Goal: Transaction & Acquisition: Purchase product/service

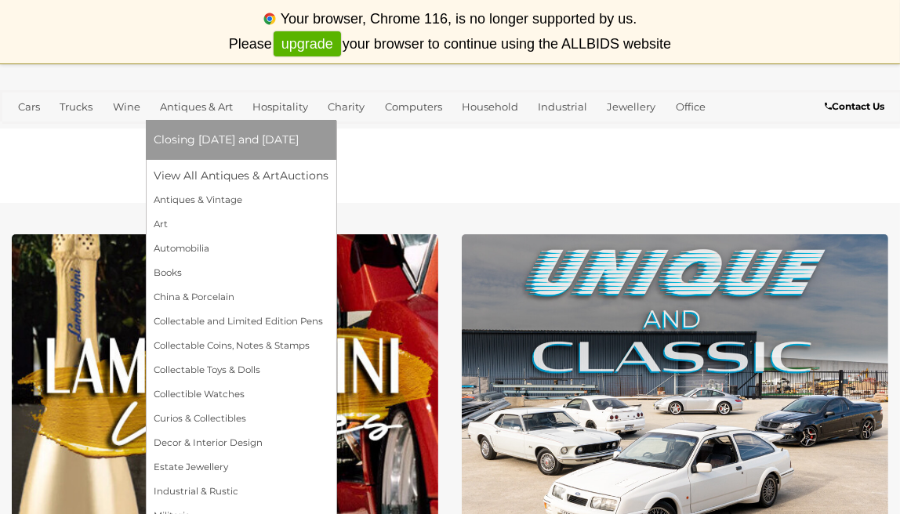
click at [216, 144] on span "Closing [DATE] and [DATE]" at bounding box center [226, 140] width 145 height 14
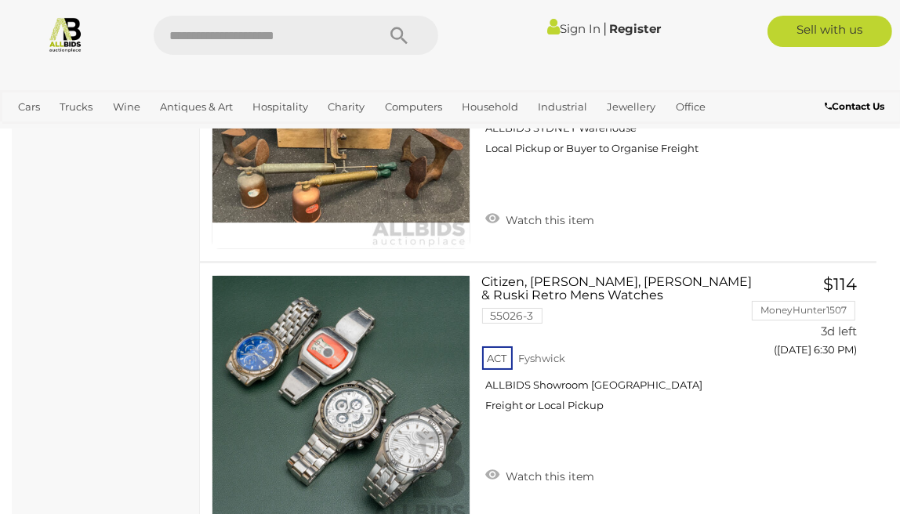
scroll to position [4878, 0]
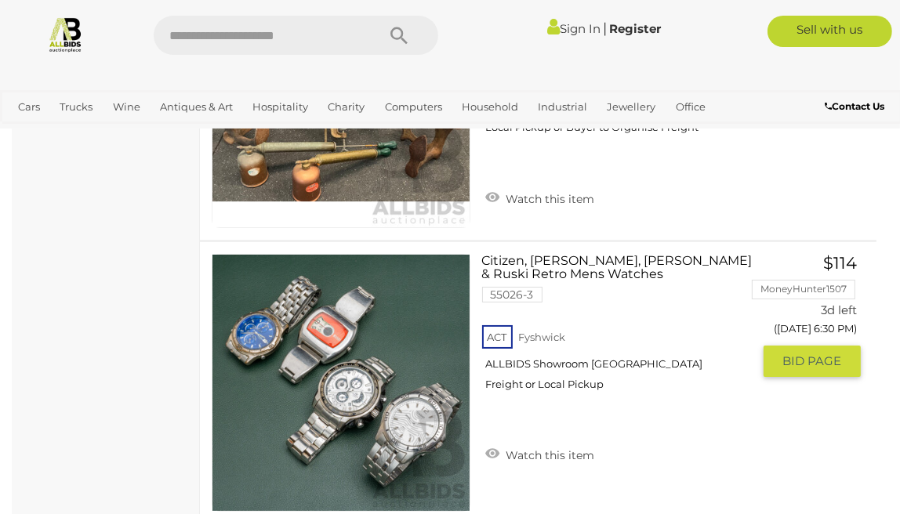
click at [601, 354] on div "ACT Fyshwick ALLBIDS Showroom Fyshwick Freight or Local Pickup" at bounding box center [617, 362] width 271 height 81
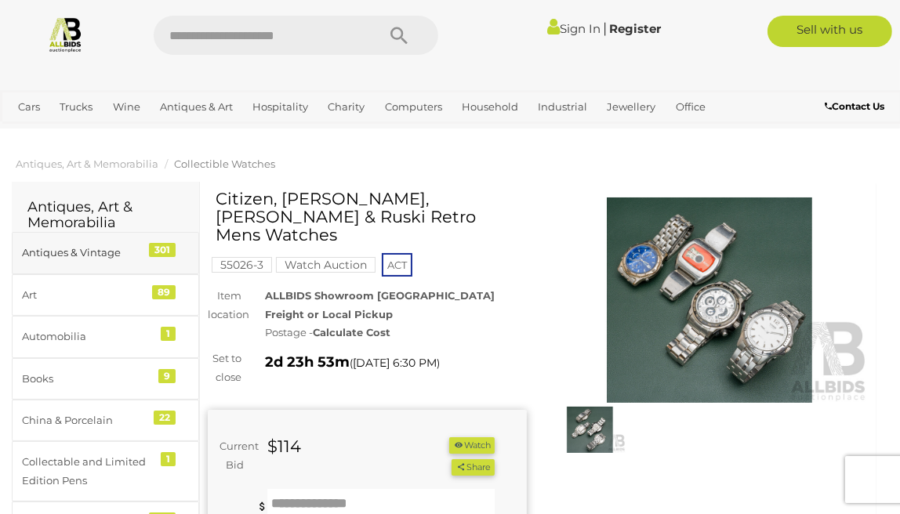
click at [165, 245] on div "301" at bounding box center [162, 250] width 27 height 14
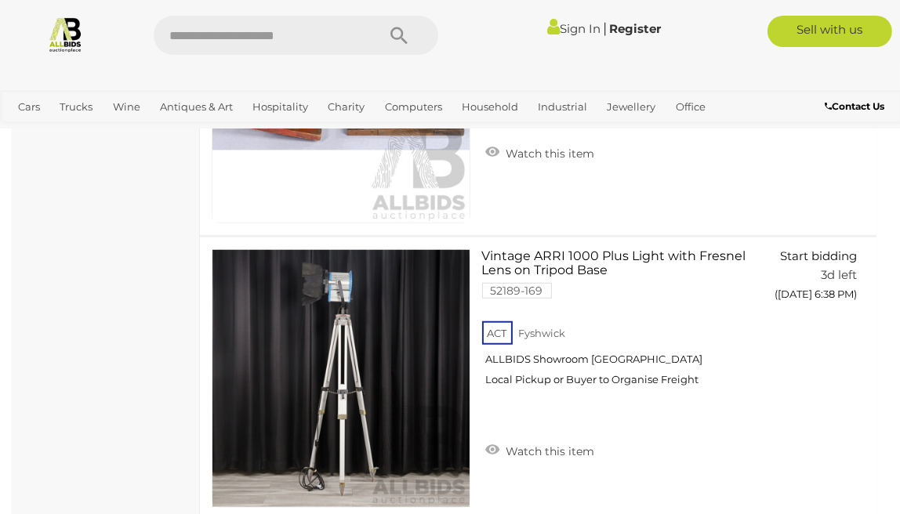
scroll to position [5865, 0]
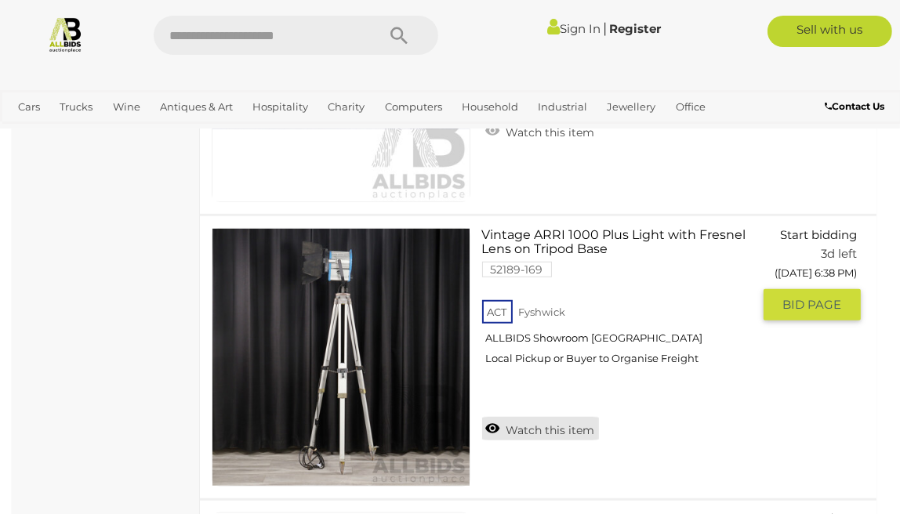
click at [561, 417] on link "Watch this item" at bounding box center [540, 429] width 117 height 24
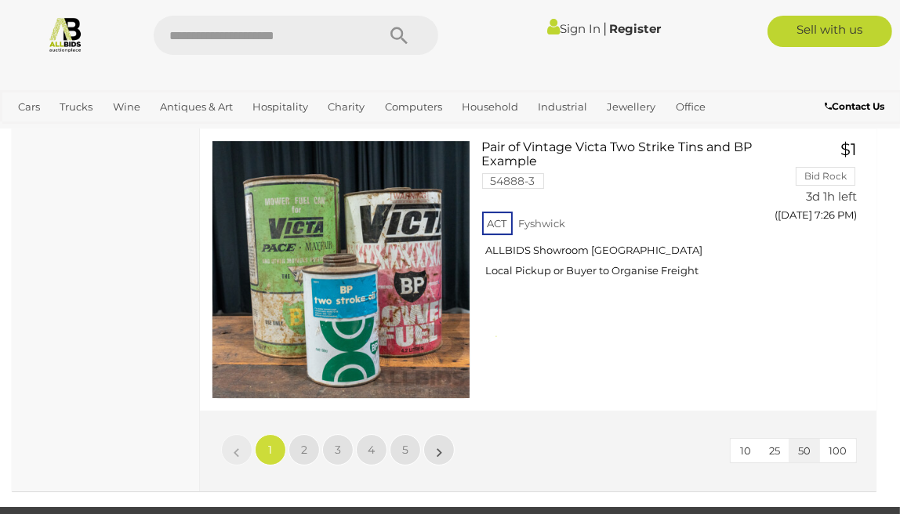
scroll to position [14213, 0]
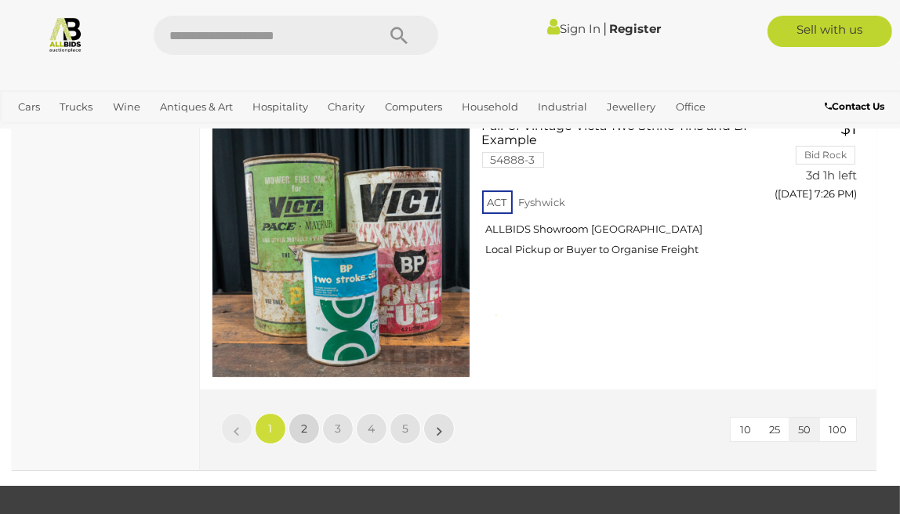
click at [309, 422] on link "2" at bounding box center [304, 428] width 31 height 31
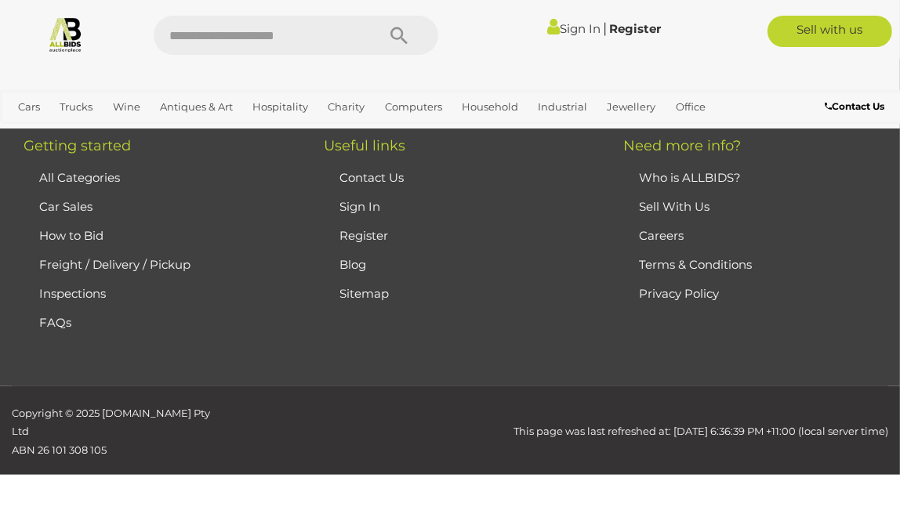
scroll to position [231, 0]
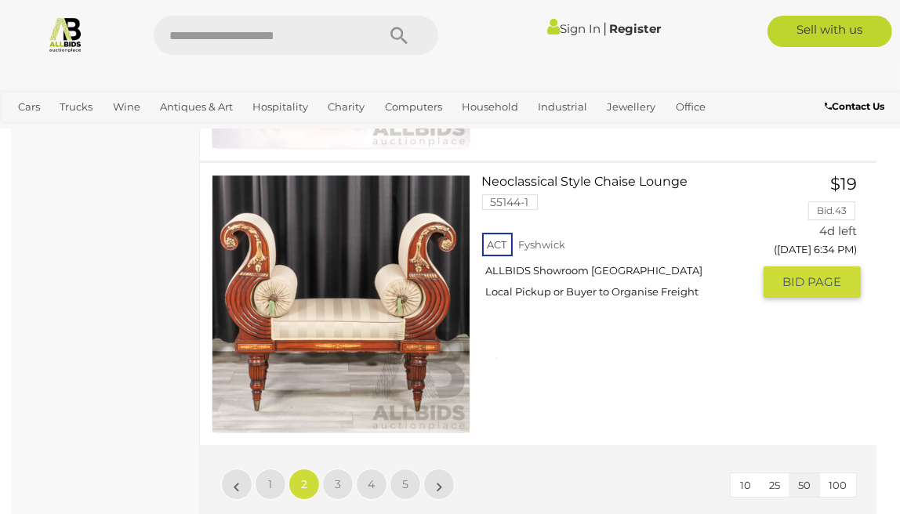
scroll to position [14186, 0]
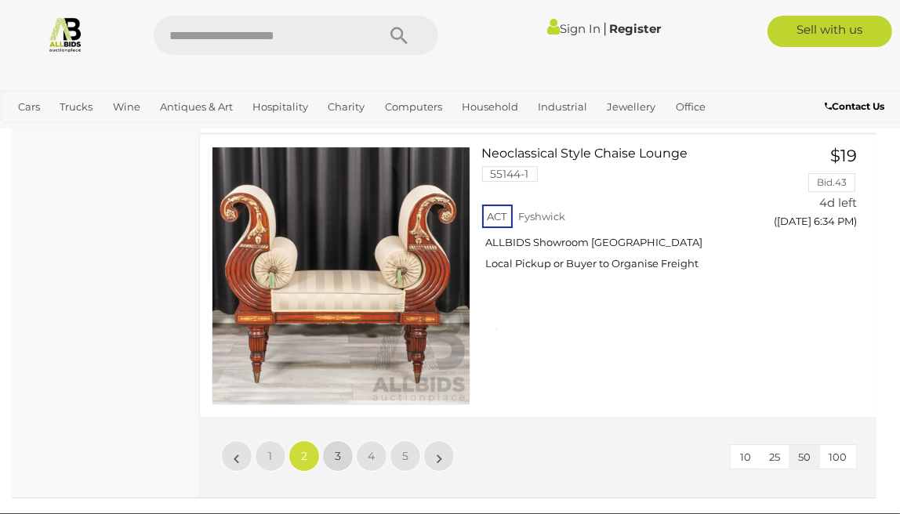
click at [336, 449] on span "3" at bounding box center [338, 456] width 6 height 14
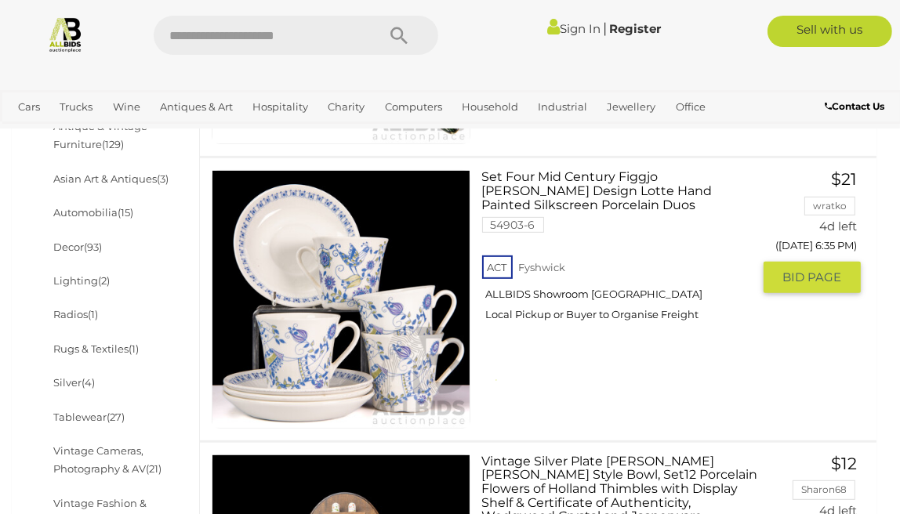
scroll to position [487, 0]
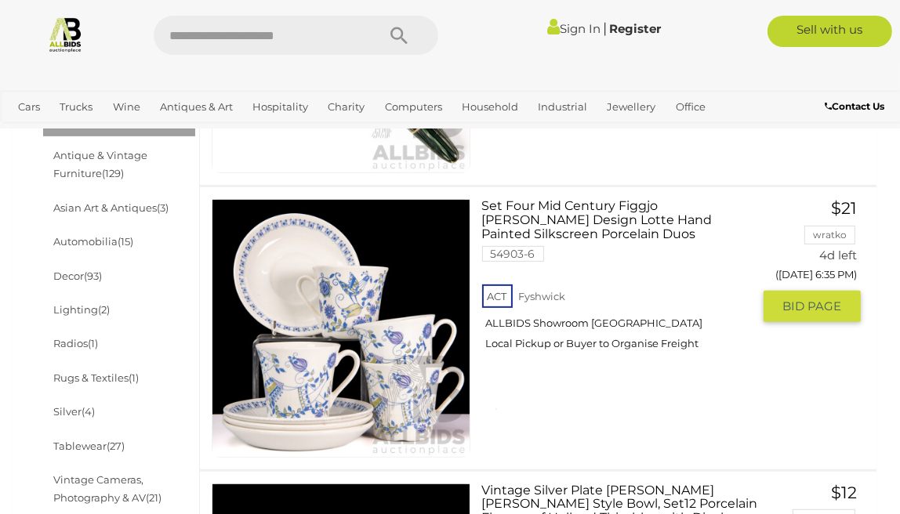
click at [413, 342] on img at bounding box center [340, 328] width 257 height 257
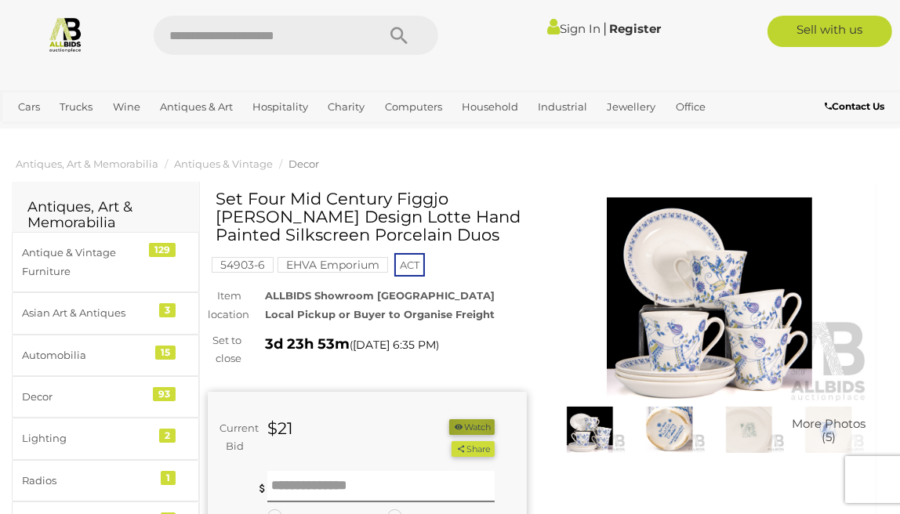
click at [470, 429] on button "Watch" at bounding box center [471, 427] width 45 height 16
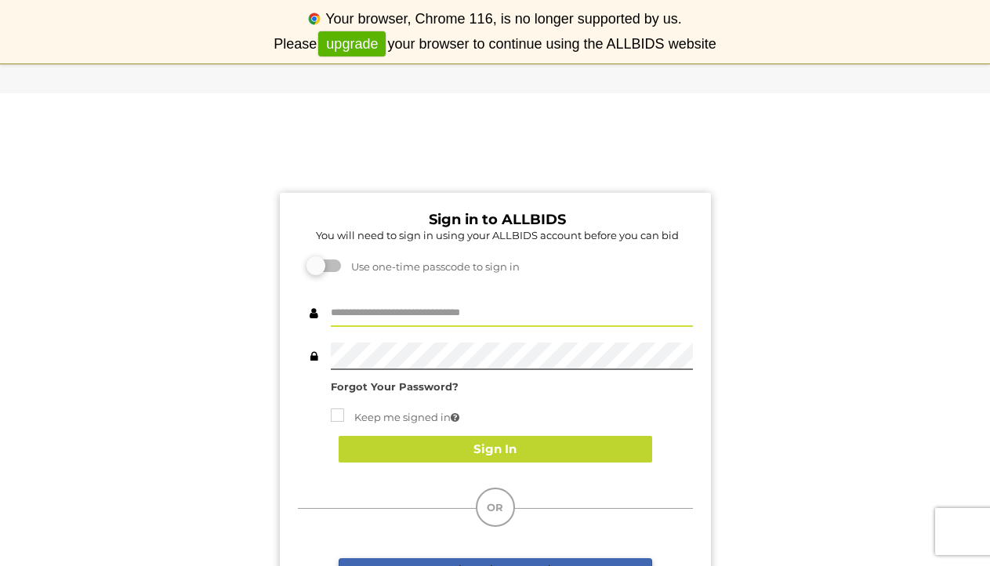
click at [459, 307] on input "text" at bounding box center [512, 313] width 362 height 27
type input "**********"
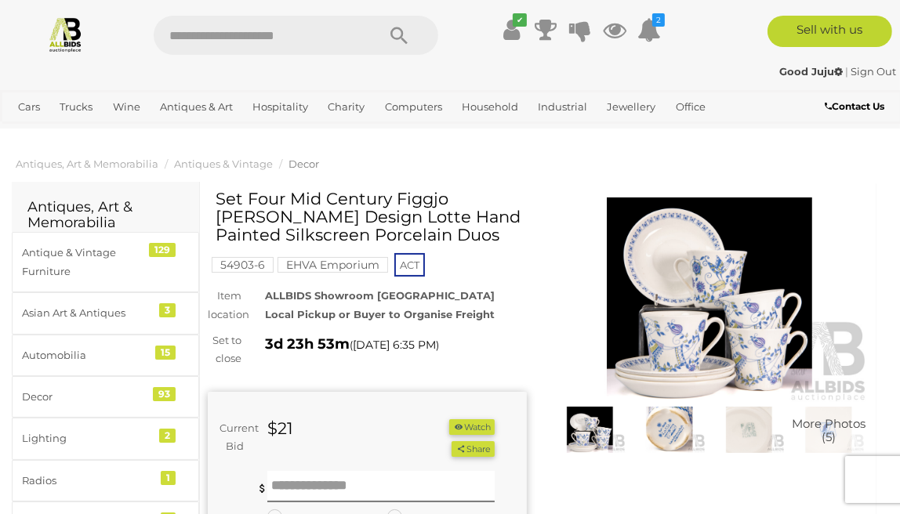
click at [484, 428] on button "Watch" at bounding box center [471, 427] width 45 height 16
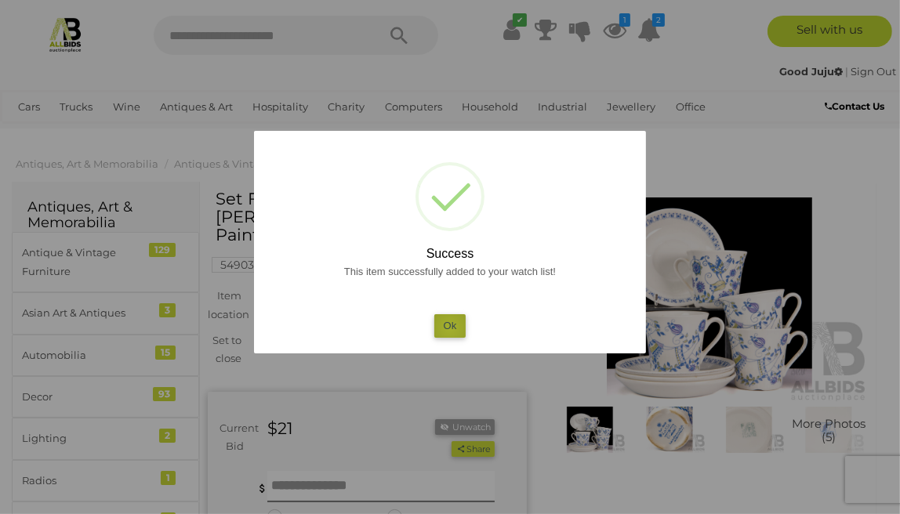
click at [450, 327] on button "Ok" at bounding box center [450, 325] width 32 height 23
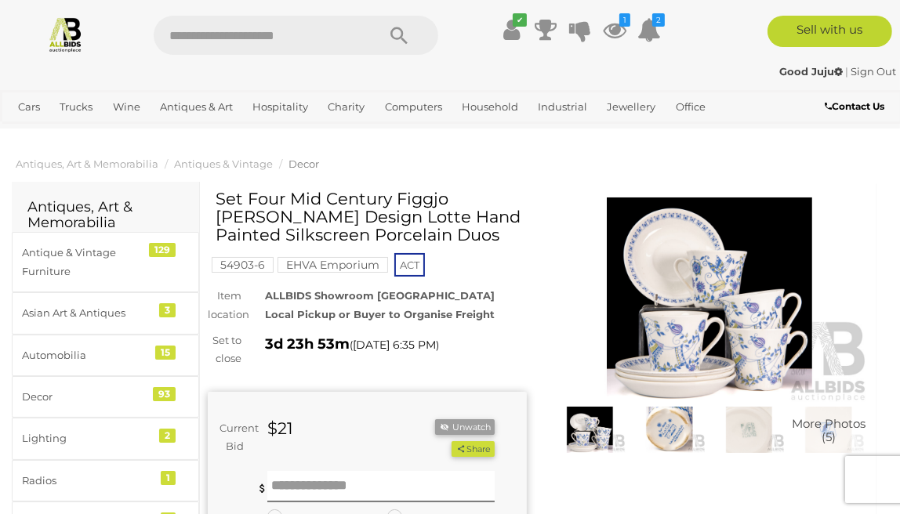
click at [666, 427] on img at bounding box center [670, 430] width 72 height 46
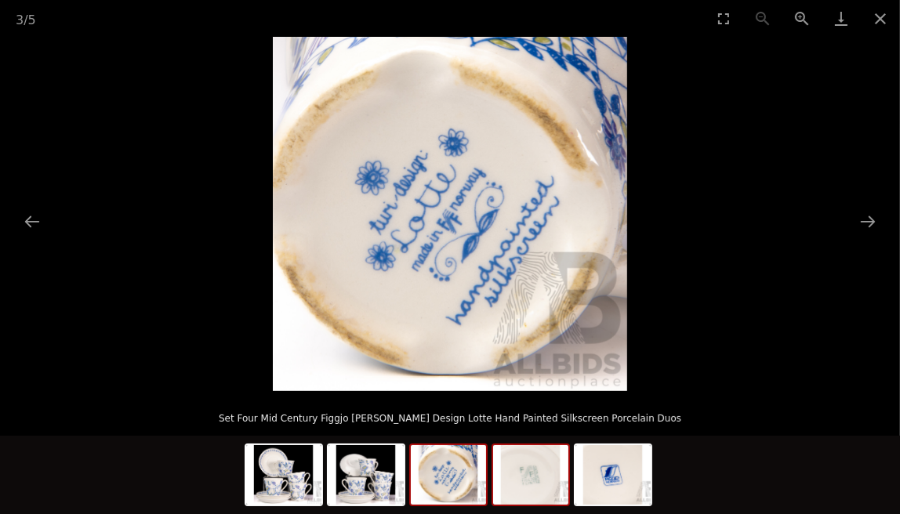
click at [524, 480] on img at bounding box center [530, 475] width 75 height 60
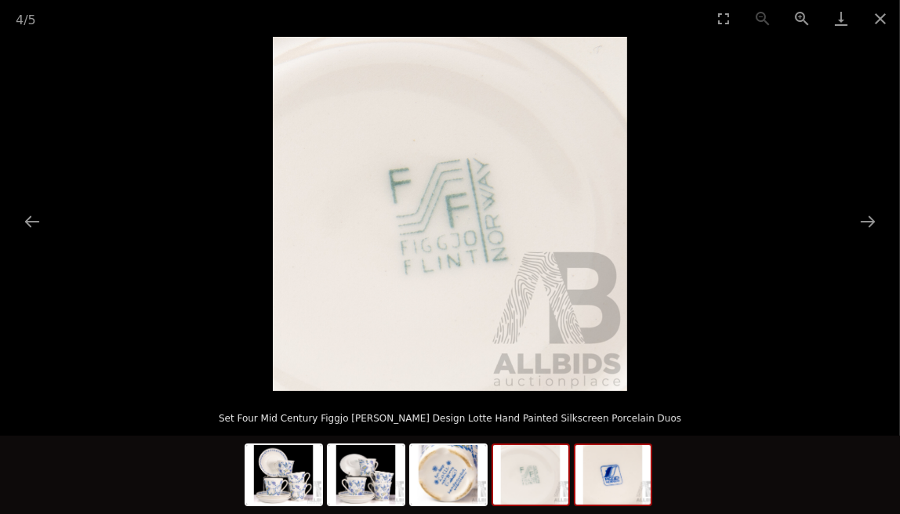
click at [608, 474] on img at bounding box center [613, 475] width 75 height 60
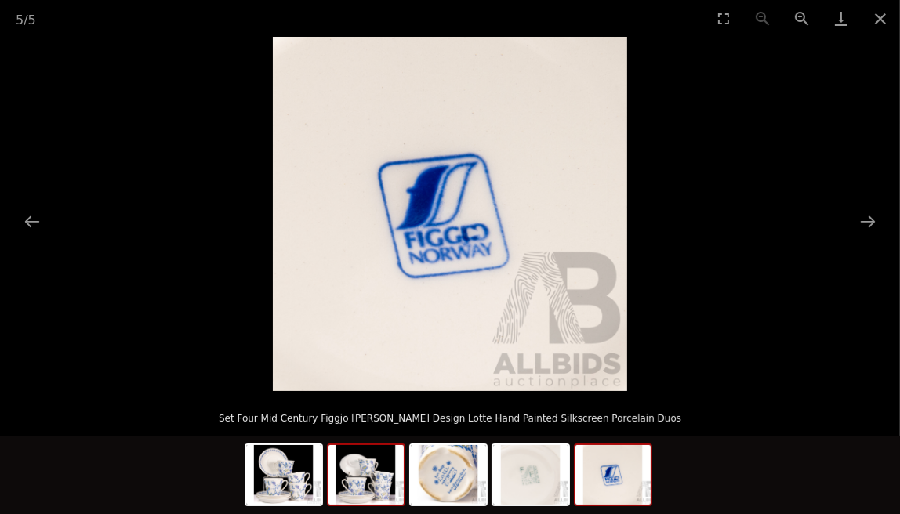
click at [347, 485] on img at bounding box center [366, 475] width 75 height 60
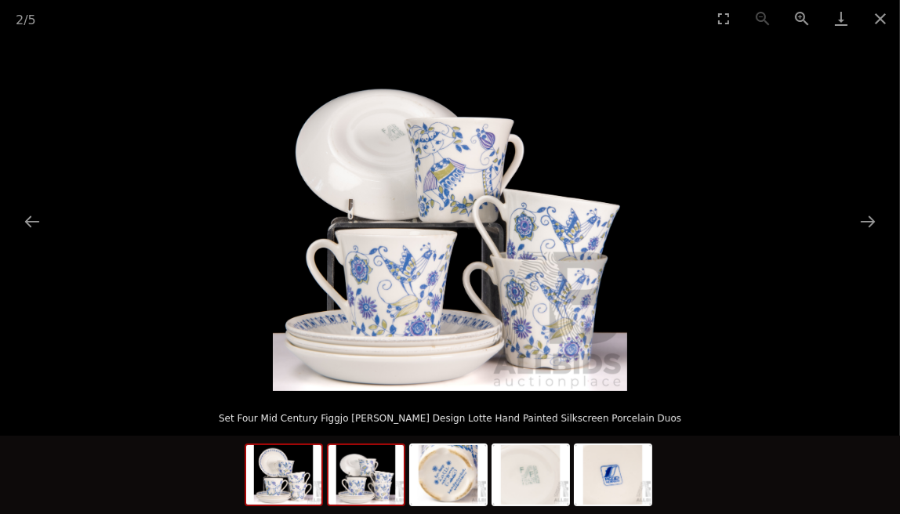
click at [279, 488] on img at bounding box center [283, 475] width 75 height 60
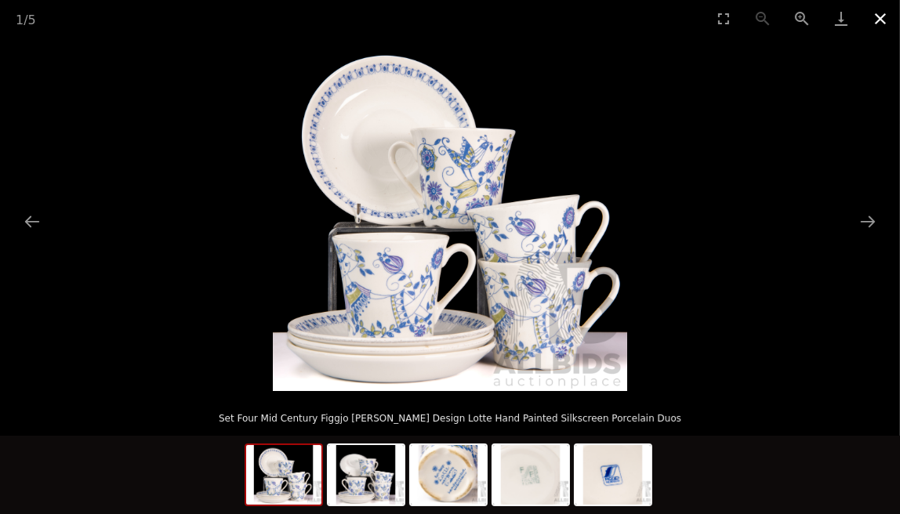
click at [884, 13] on button "Close gallery" at bounding box center [880, 18] width 39 height 37
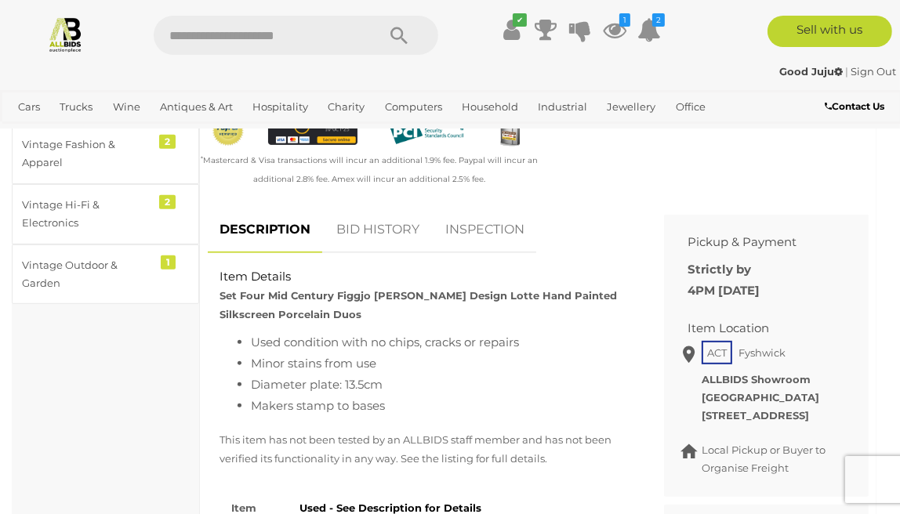
scroll to position [586, 0]
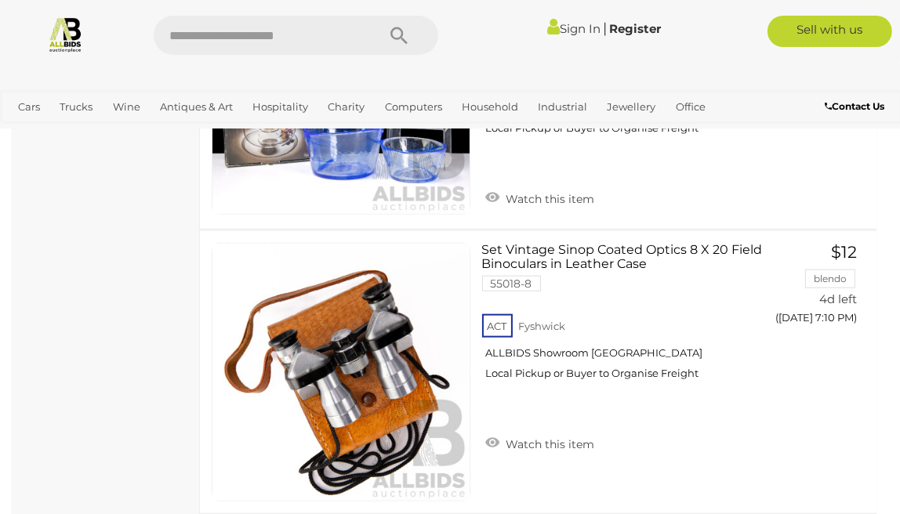
scroll to position [11596, 0]
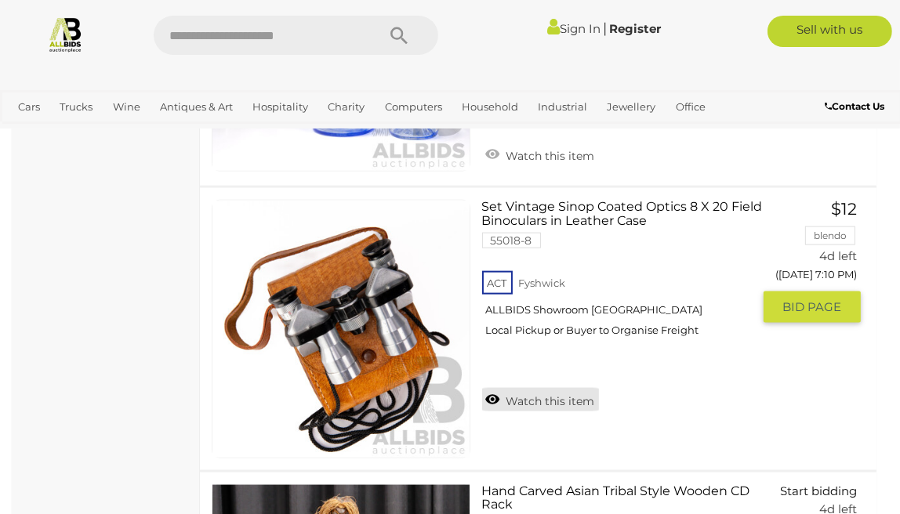
click at [544, 389] on link "Watch this item" at bounding box center [540, 400] width 117 height 24
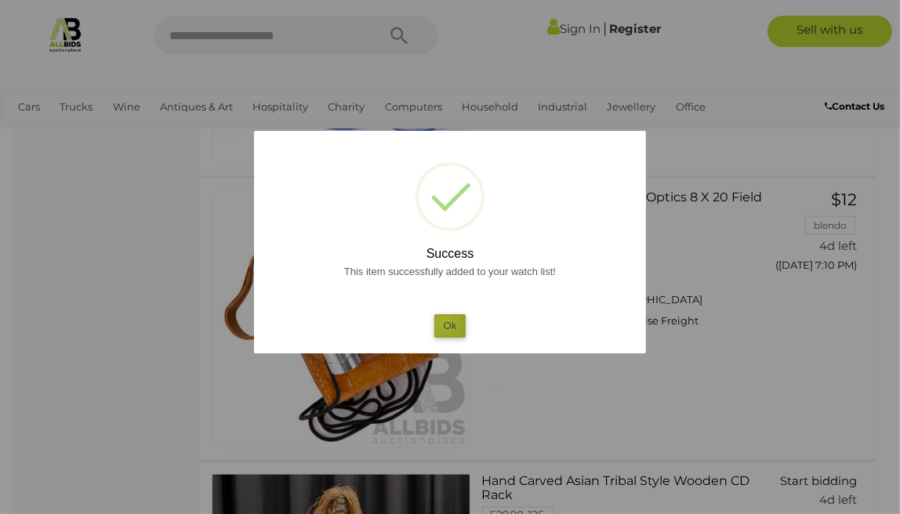
click at [445, 323] on button "Ok" at bounding box center [450, 325] width 32 height 23
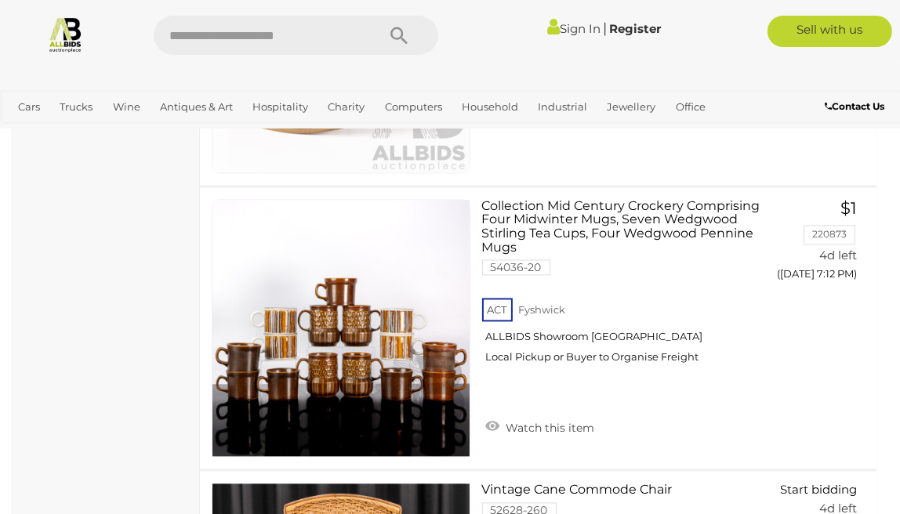
scroll to position [12471, 0]
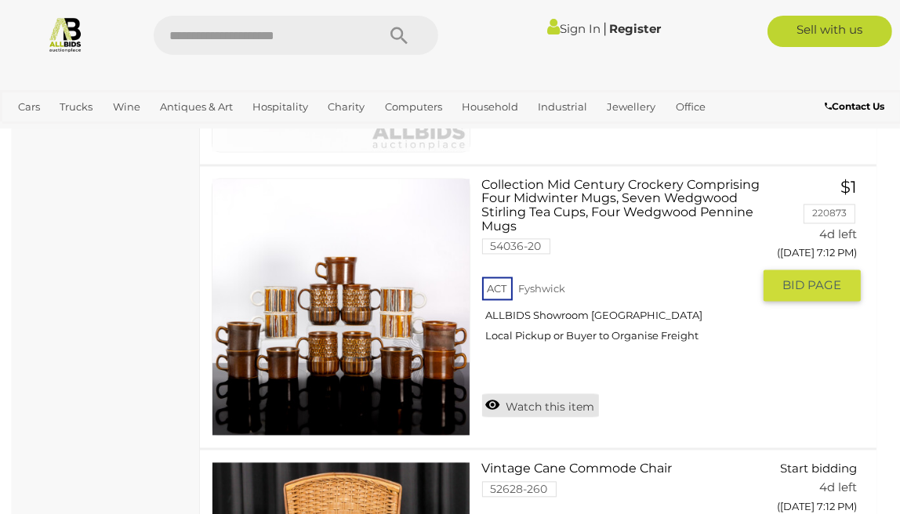
click at [552, 399] on link "Watch this item" at bounding box center [540, 406] width 117 height 24
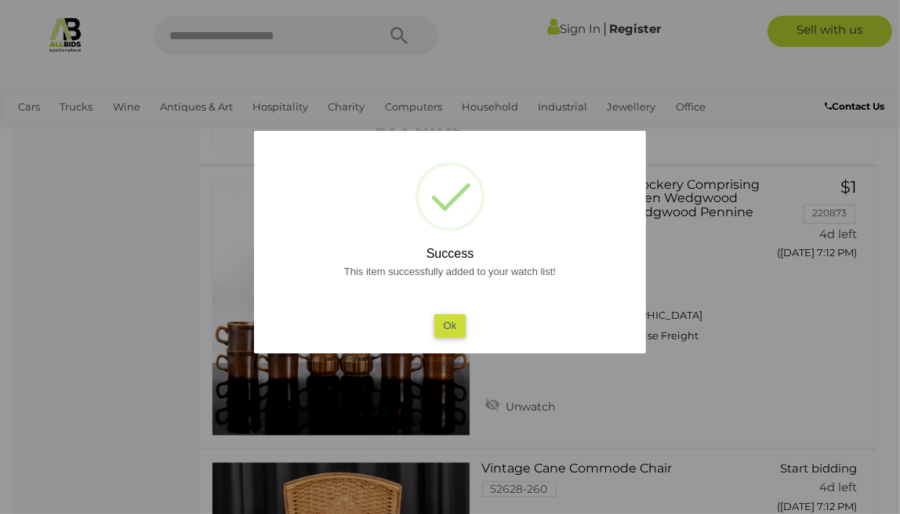
click at [441, 325] on button "Ok" at bounding box center [450, 325] width 32 height 23
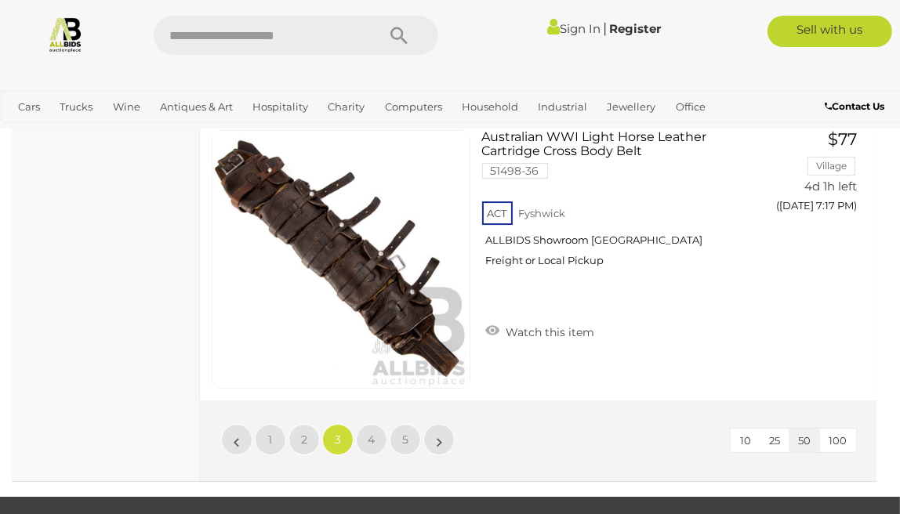
scroll to position [14203, 0]
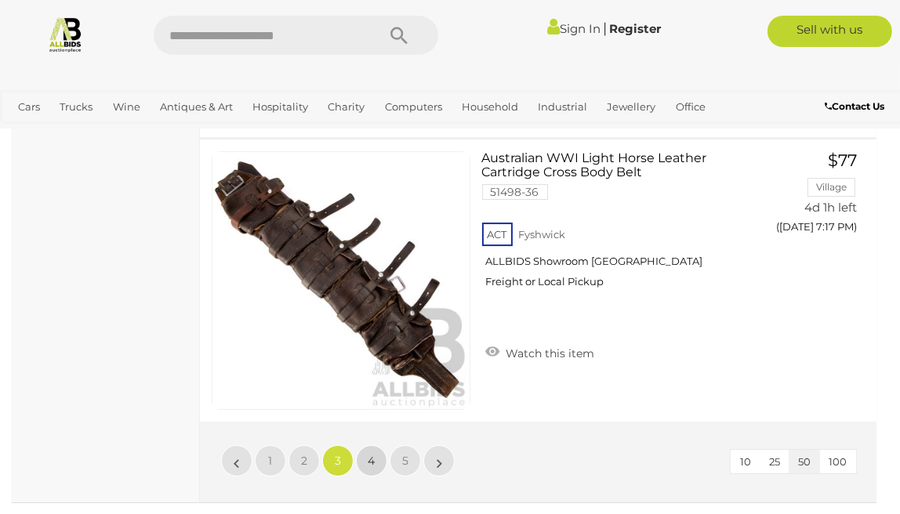
click at [379, 449] on link "4" at bounding box center [371, 460] width 31 height 31
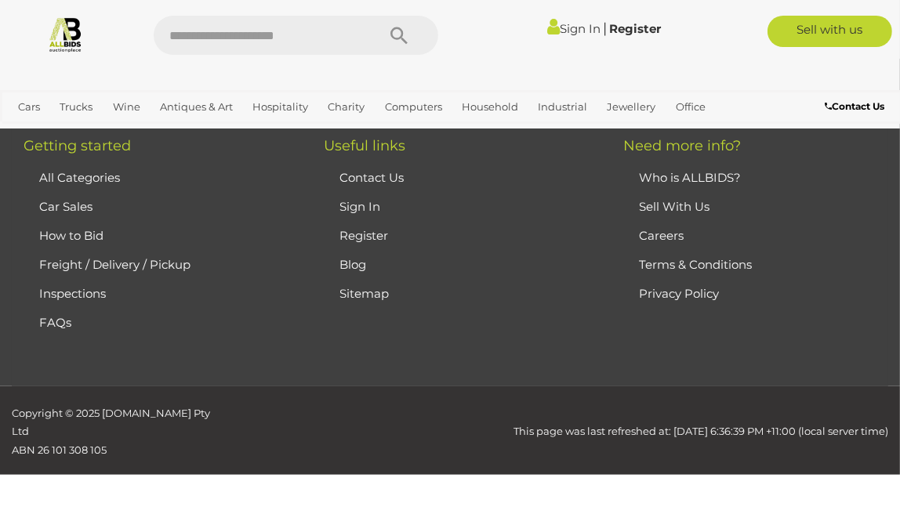
scroll to position [231, 0]
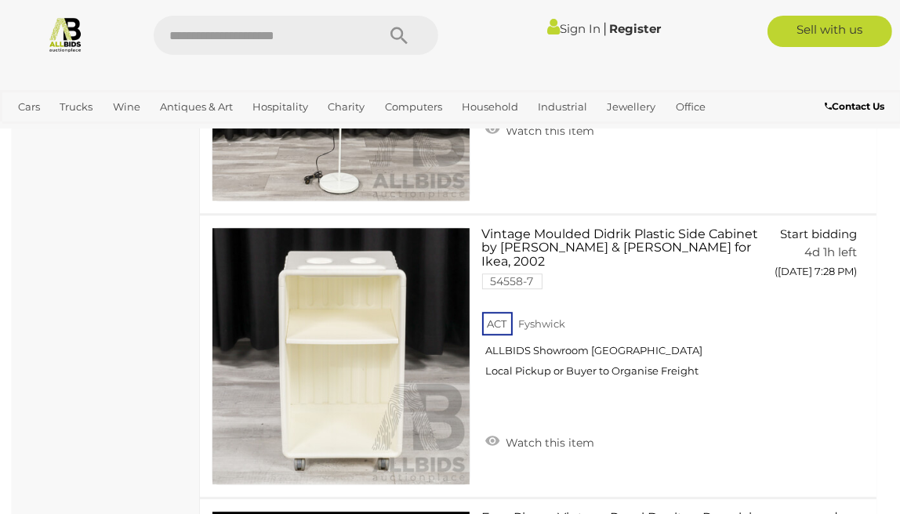
scroll to position [3608, 0]
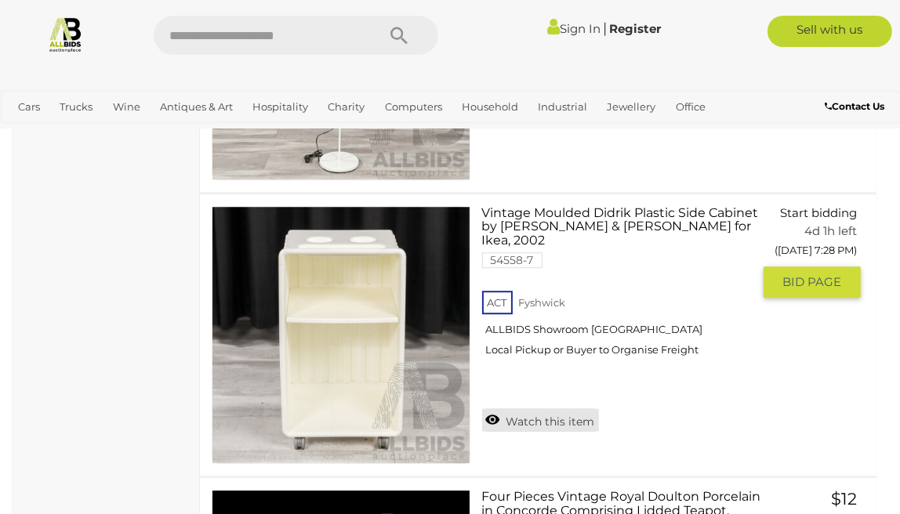
click at [526, 409] on link "Watch this item" at bounding box center [540, 421] width 117 height 24
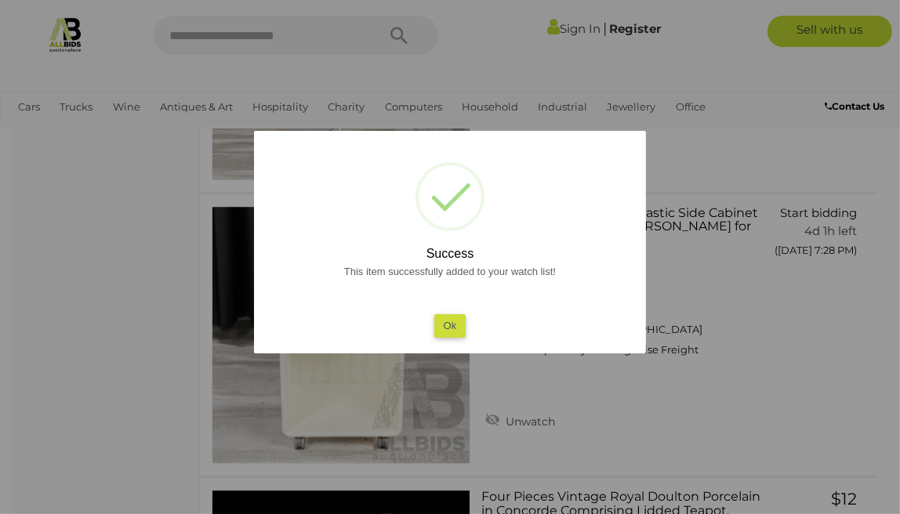
click at [444, 321] on button "Ok" at bounding box center [450, 325] width 32 height 23
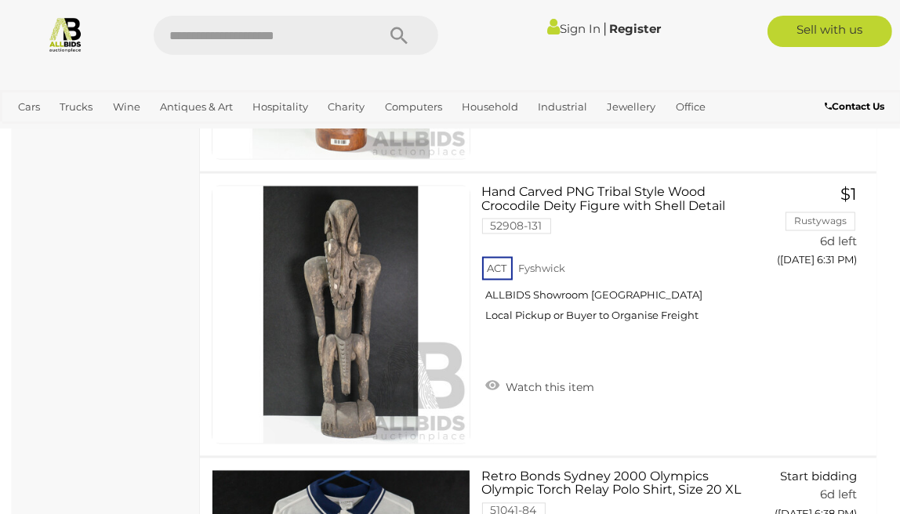
scroll to position [7280, 0]
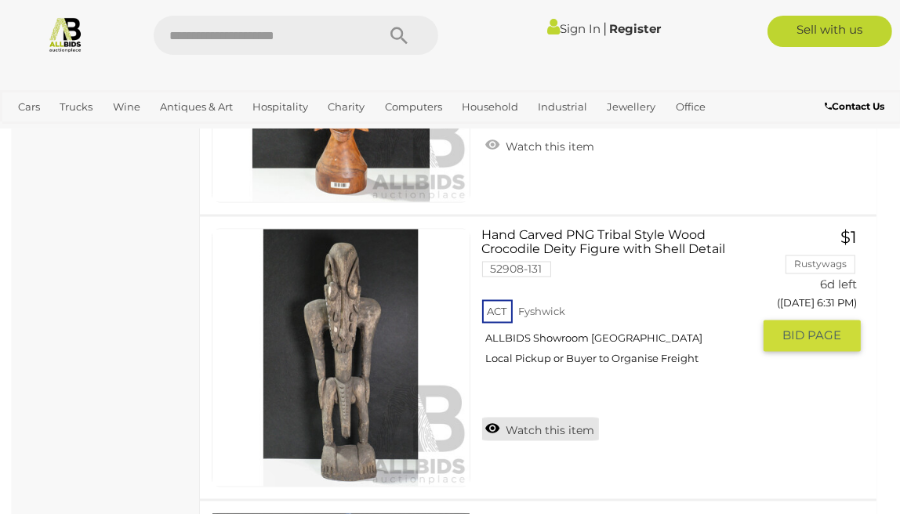
click at [521, 426] on link "Watch this item" at bounding box center [540, 430] width 117 height 24
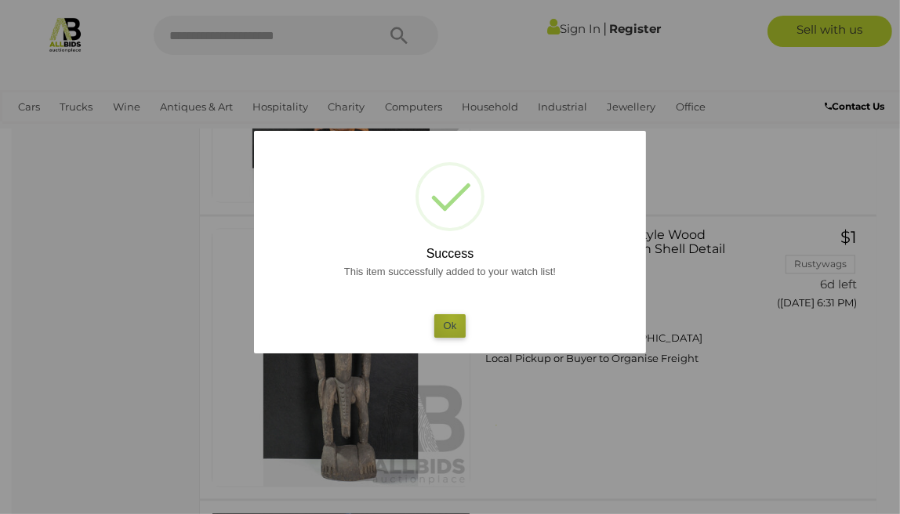
click at [452, 318] on button "Ok" at bounding box center [450, 325] width 32 height 23
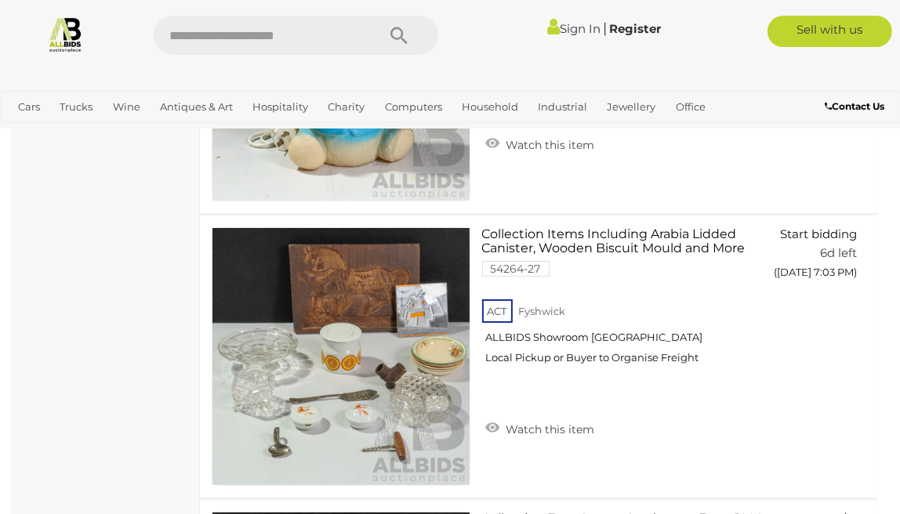
scroll to position [9861, 0]
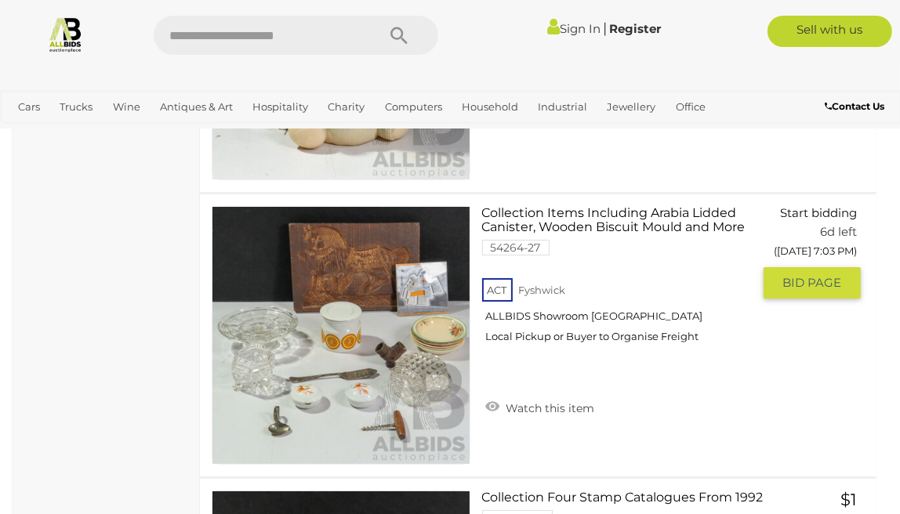
click at [310, 368] on img at bounding box center [340, 335] width 257 height 257
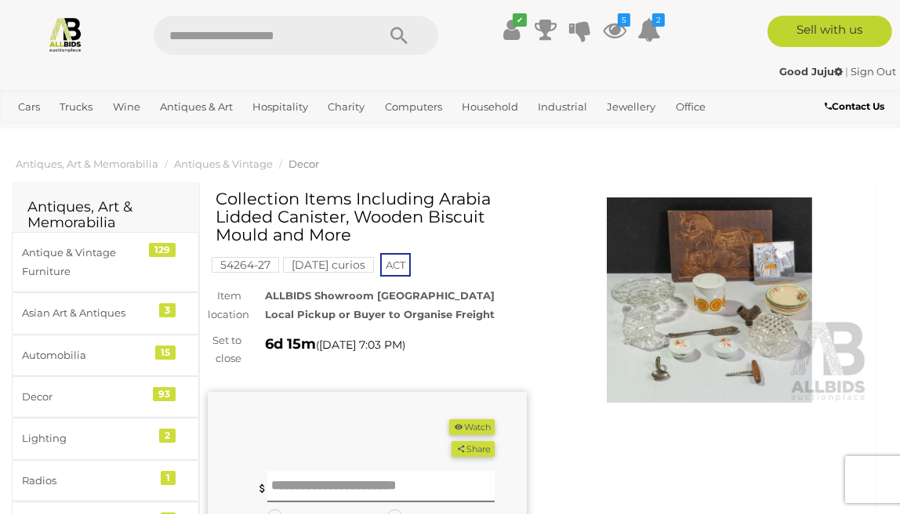
click at [656, 325] on img at bounding box center [709, 300] width 319 height 205
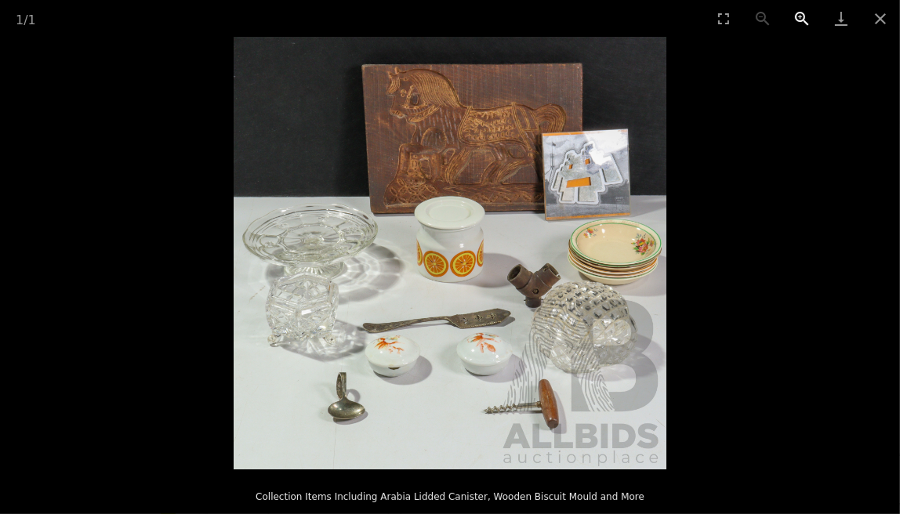
click at [800, 16] on button "Zoom in" at bounding box center [802, 18] width 39 height 37
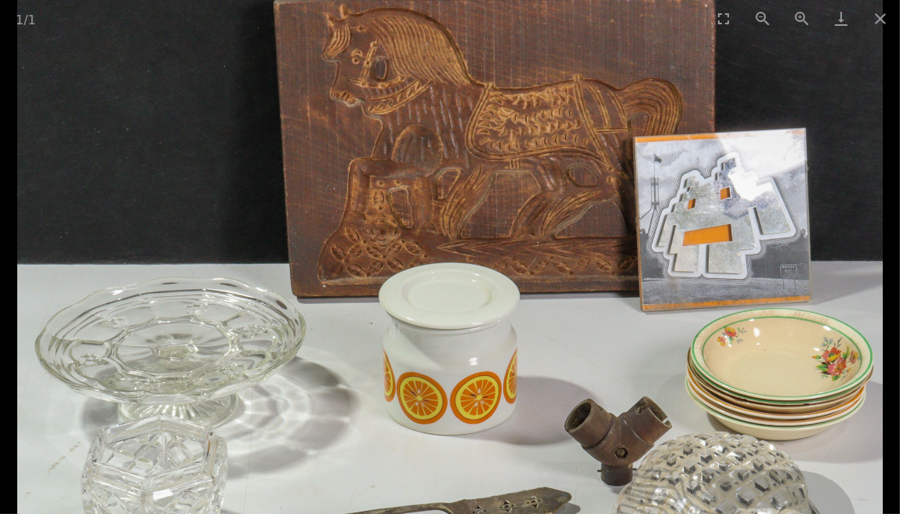
drag, startPoint x: 553, startPoint y: 402, endPoint x: 566, endPoint y: 528, distance: 126.2
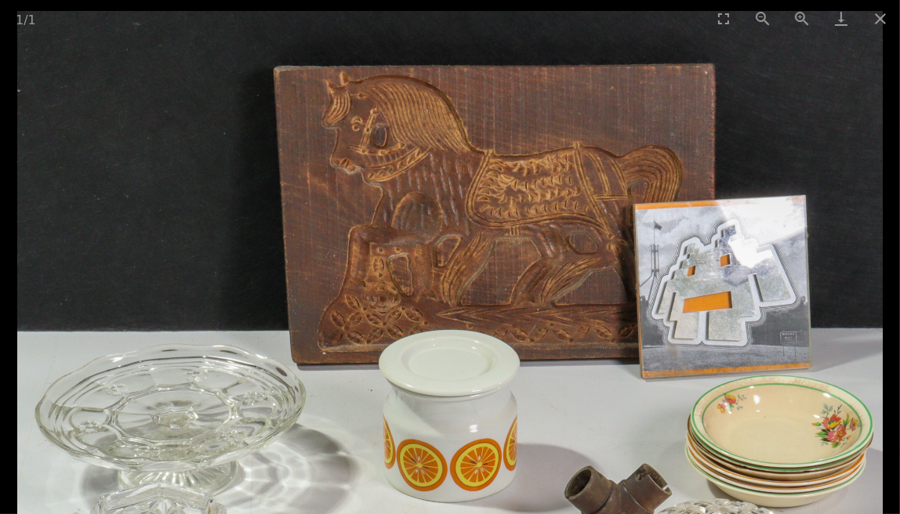
drag, startPoint x: 674, startPoint y: 231, endPoint x: 539, endPoint y: 351, distance: 181.0
click at [539, 351] on img at bounding box center [450, 444] width 866 height 866
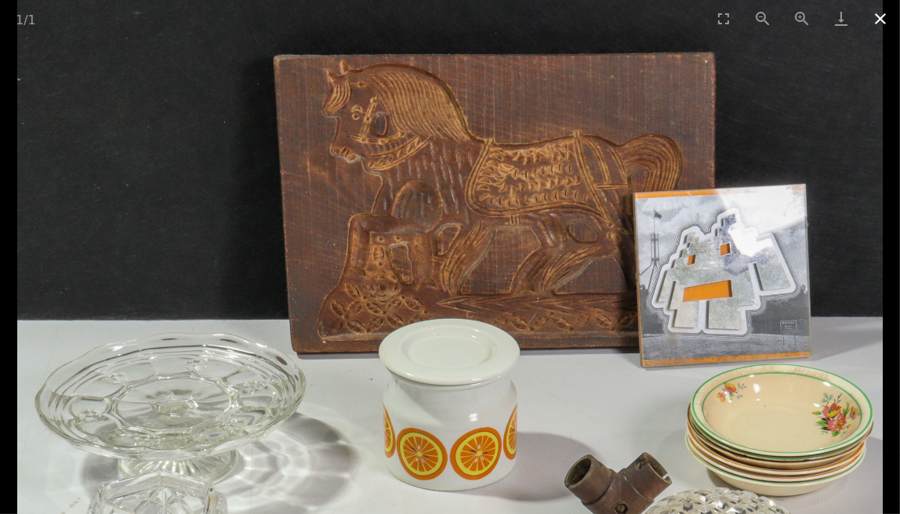
click at [874, 16] on button "Close gallery" at bounding box center [880, 18] width 39 height 37
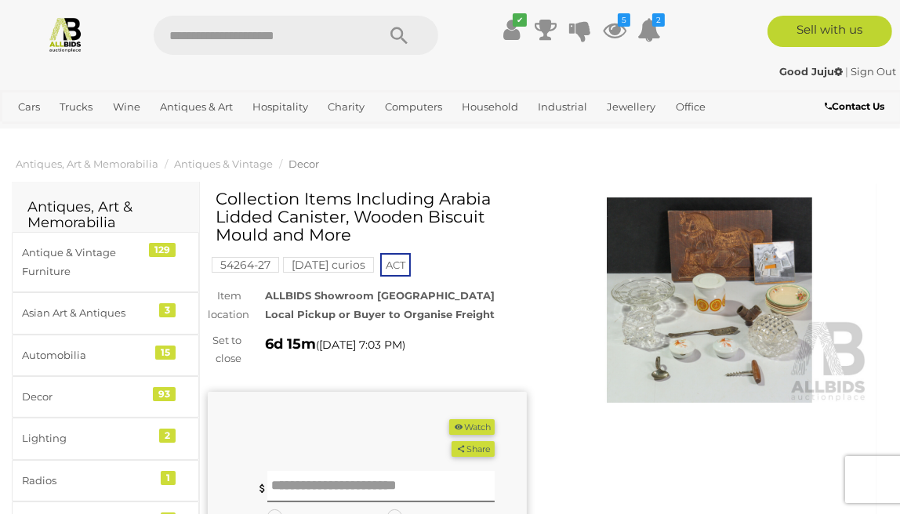
click at [464, 425] on button "Watch" at bounding box center [471, 427] width 45 height 16
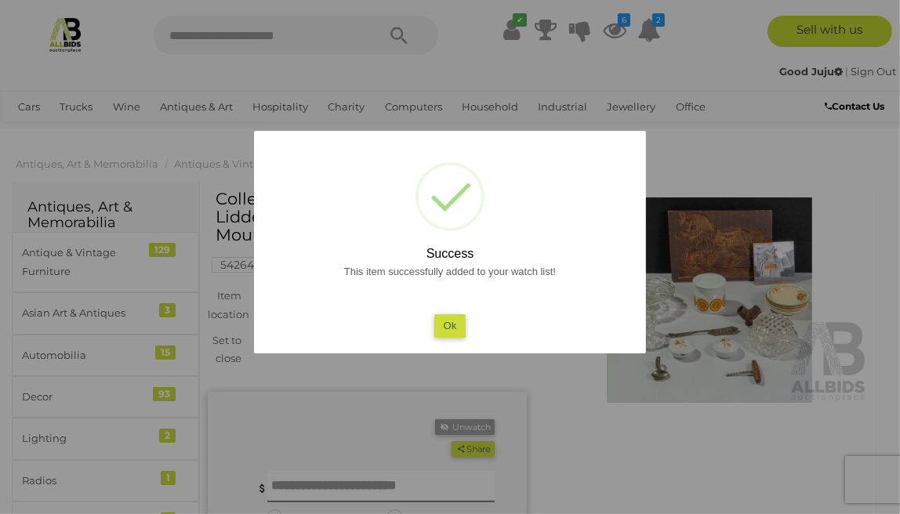
click at [448, 321] on button "Ok" at bounding box center [450, 325] width 32 height 23
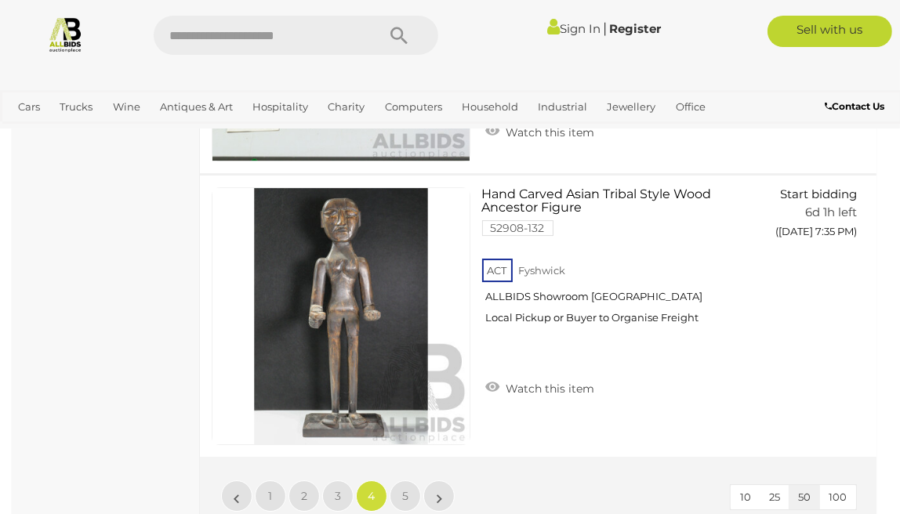
scroll to position [14212, 0]
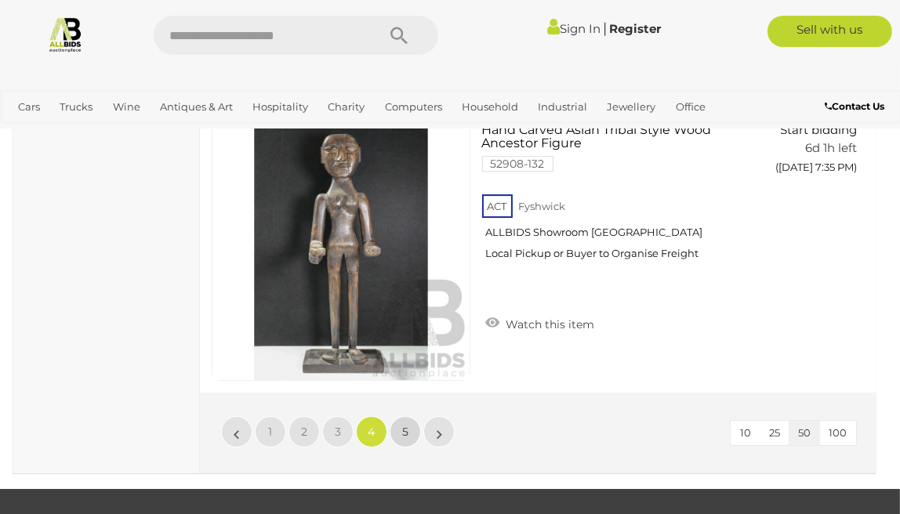
click at [409, 427] on link "5" at bounding box center [405, 431] width 31 height 31
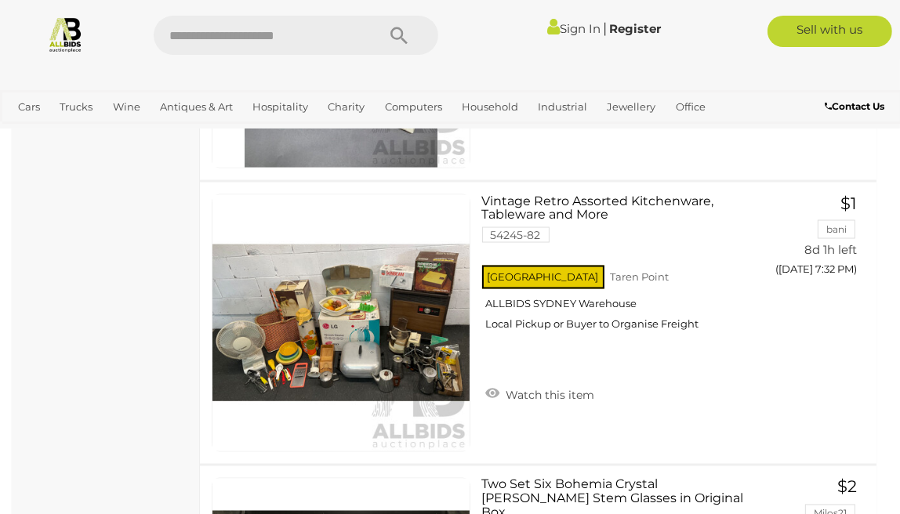
scroll to position [2235, 0]
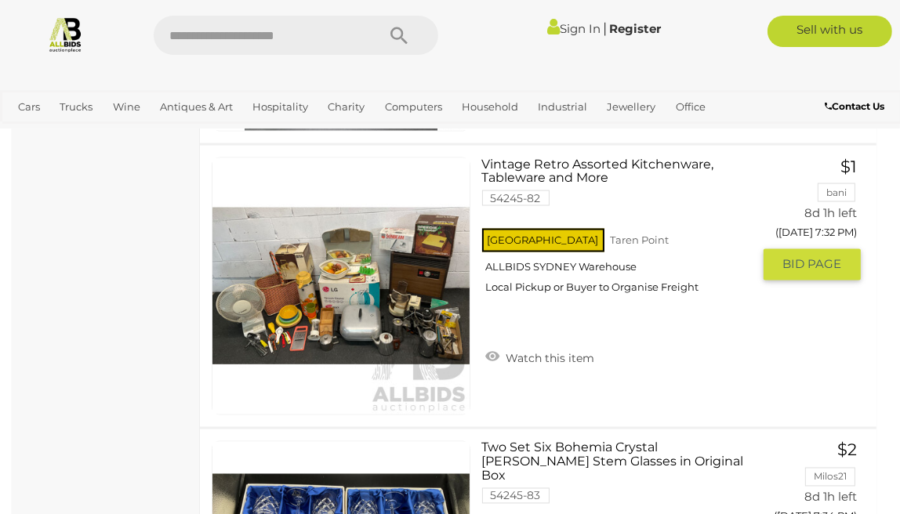
click at [290, 307] on img at bounding box center [340, 286] width 257 height 257
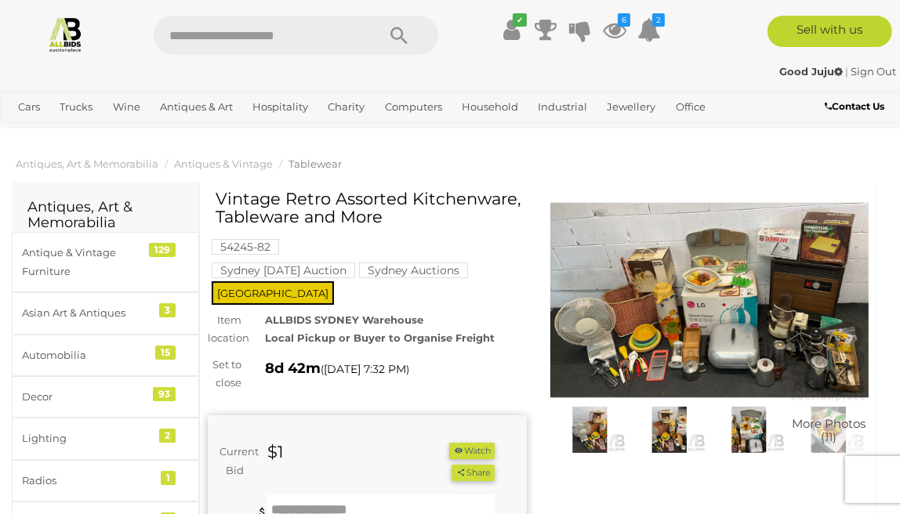
click at [652, 301] on img at bounding box center [709, 300] width 319 height 205
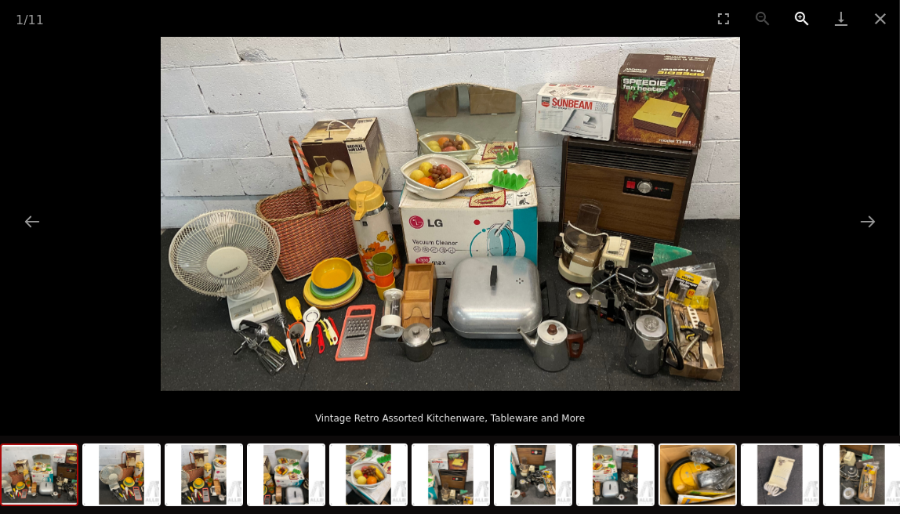
click at [801, 12] on button "Zoom in" at bounding box center [802, 18] width 39 height 37
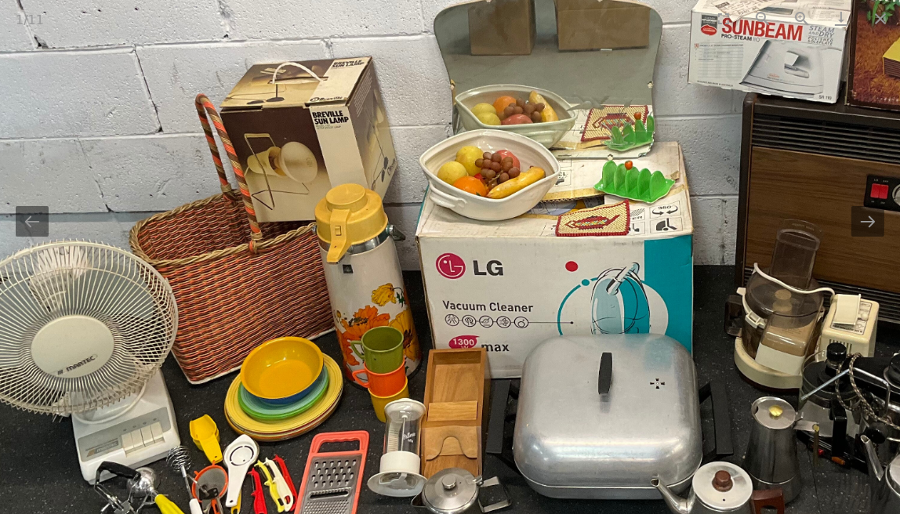
drag, startPoint x: 543, startPoint y: 361, endPoint x: 610, endPoint y: 406, distance: 80.7
click at [610, 406] on img at bounding box center [518, 250] width 1159 height 709
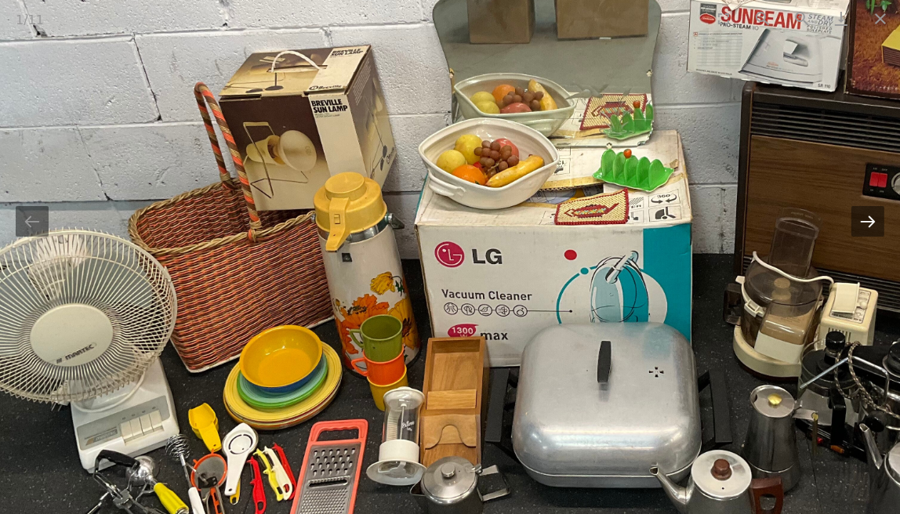
click at [863, 226] on button "Next slide" at bounding box center [868, 221] width 33 height 31
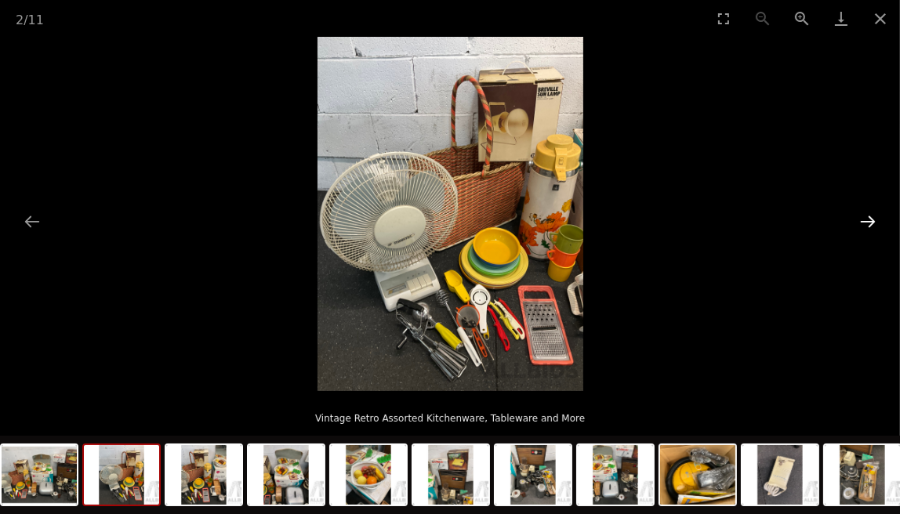
click at [863, 226] on button "Next slide" at bounding box center [868, 221] width 33 height 31
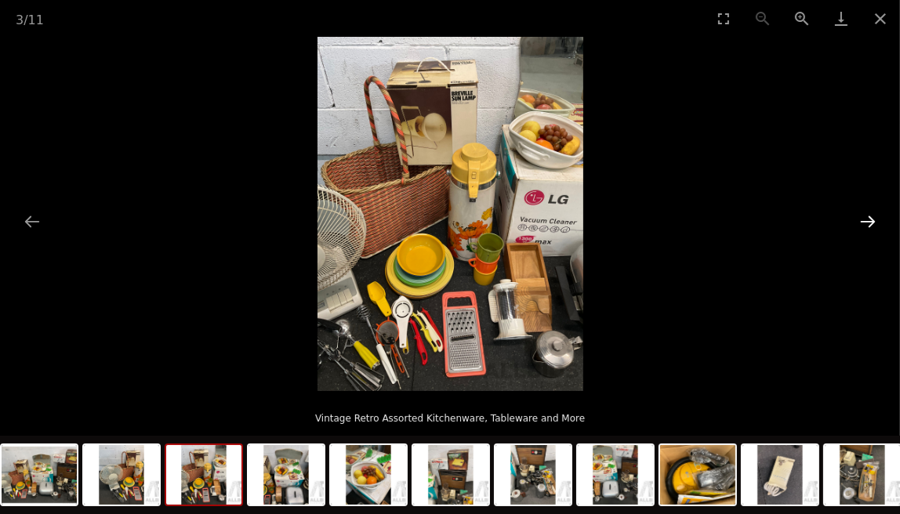
click at [863, 226] on button "Next slide" at bounding box center [868, 221] width 33 height 31
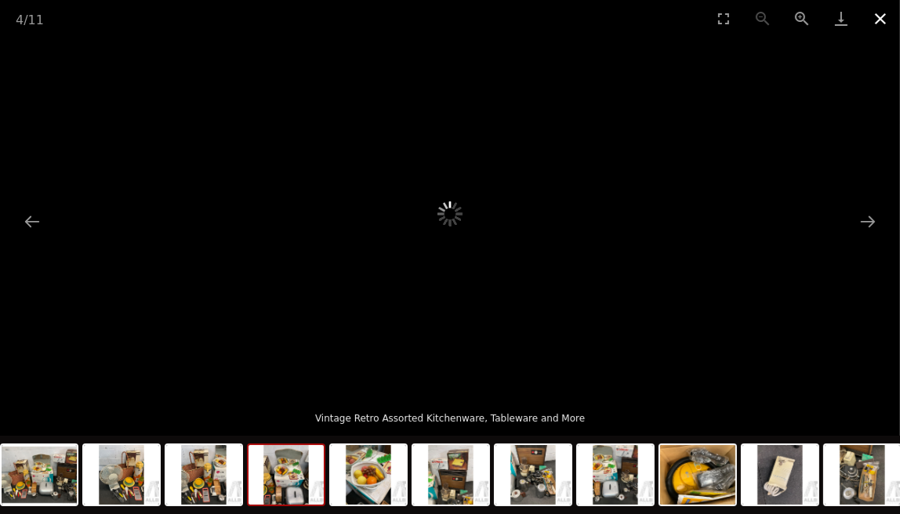
click at [883, 18] on button "Close gallery" at bounding box center [880, 18] width 39 height 37
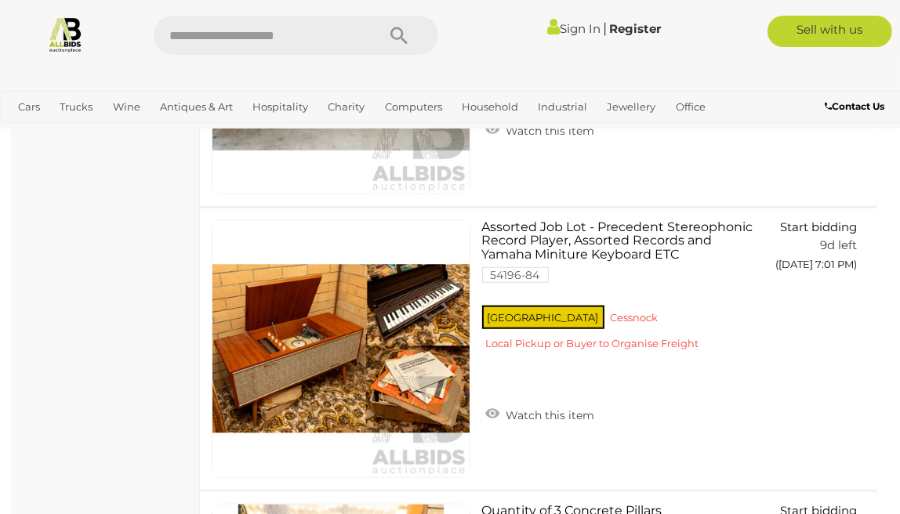
scroll to position [6170, 0]
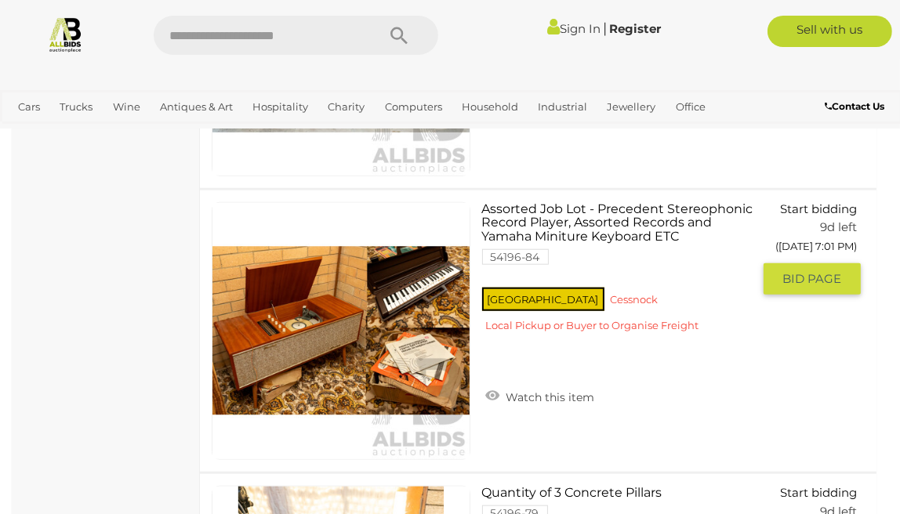
click at [592, 227] on link "Assorted Job Lot - Precedent Stereophonic Record Player, Assorted Records and Y…" at bounding box center [623, 273] width 259 height 143
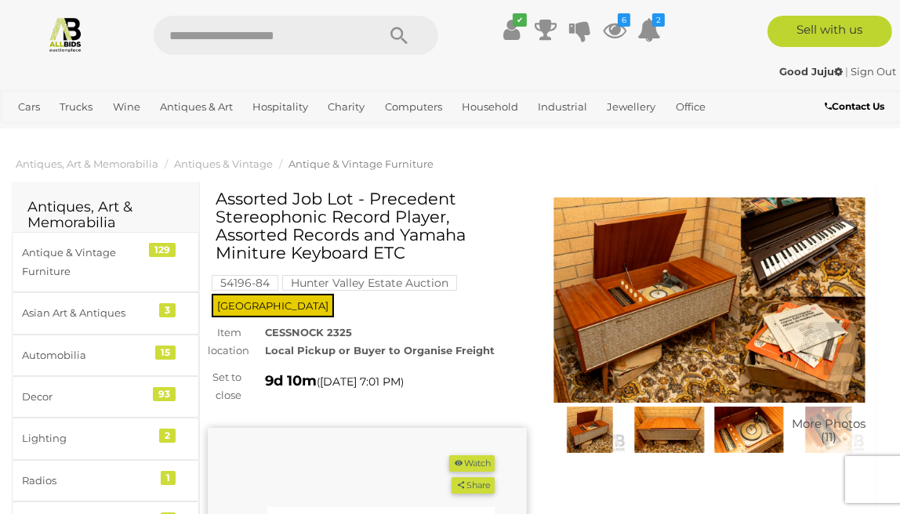
click at [646, 330] on img at bounding box center [709, 300] width 319 height 205
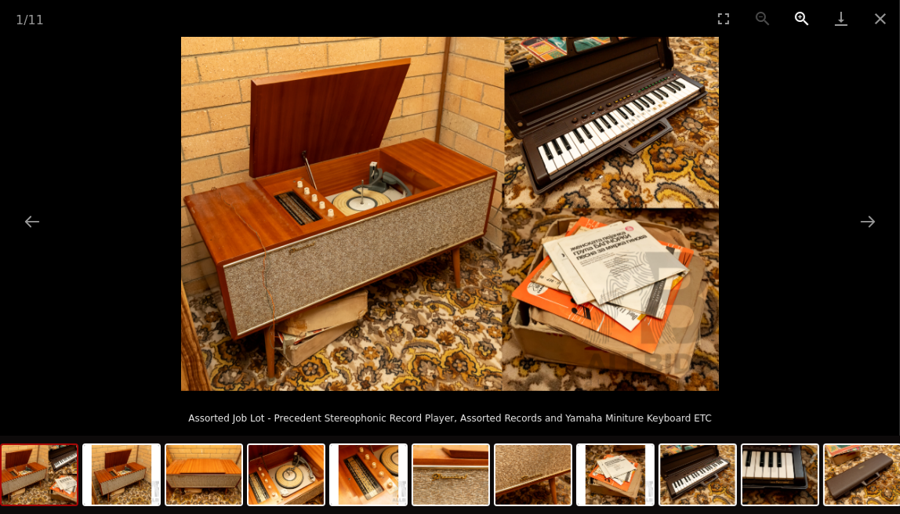
click at [800, 13] on button "Zoom in" at bounding box center [802, 18] width 39 height 37
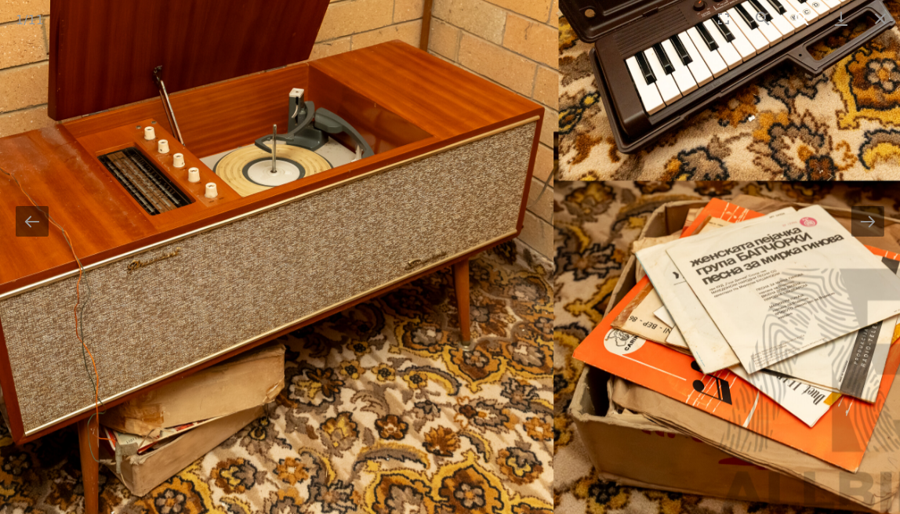
click at [800, 13] on button "Zoom in" at bounding box center [802, 18] width 39 height 37
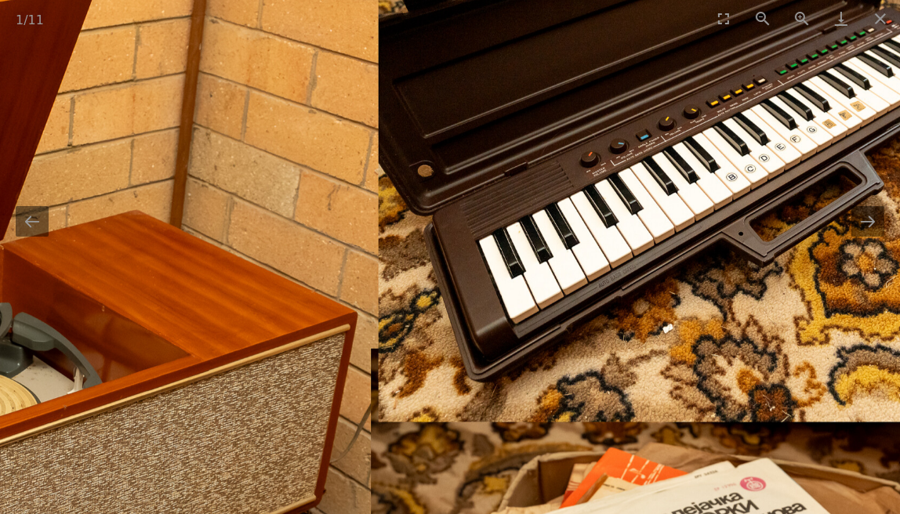
drag, startPoint x: 191, startPoint y: 262, endPoint x: -43, endPoint y: 531, distance: 356.8
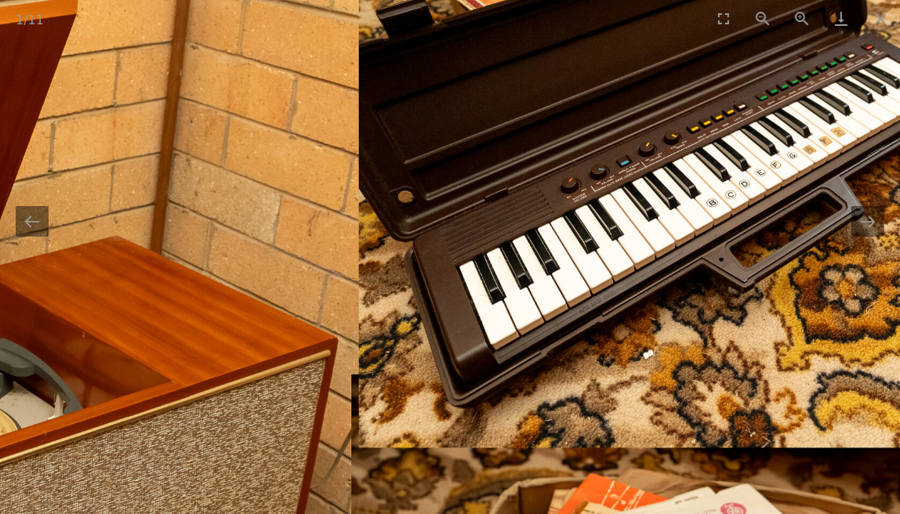
click at [484, 286] on img at bounding box center [195, 465] width 1614 height 1063
click at [877, 14] on button "Close gallery" at bounding box center [880, 18] width 39 height 37
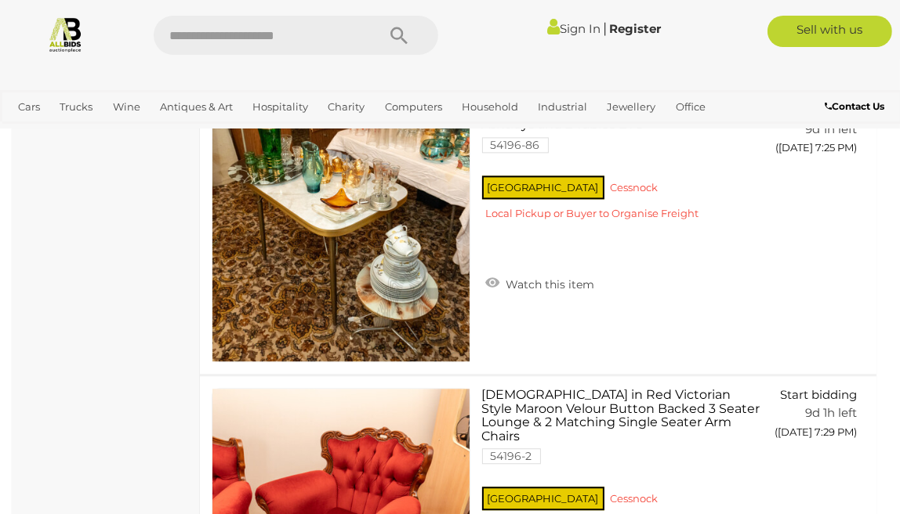
scroll to position [7864, 0]
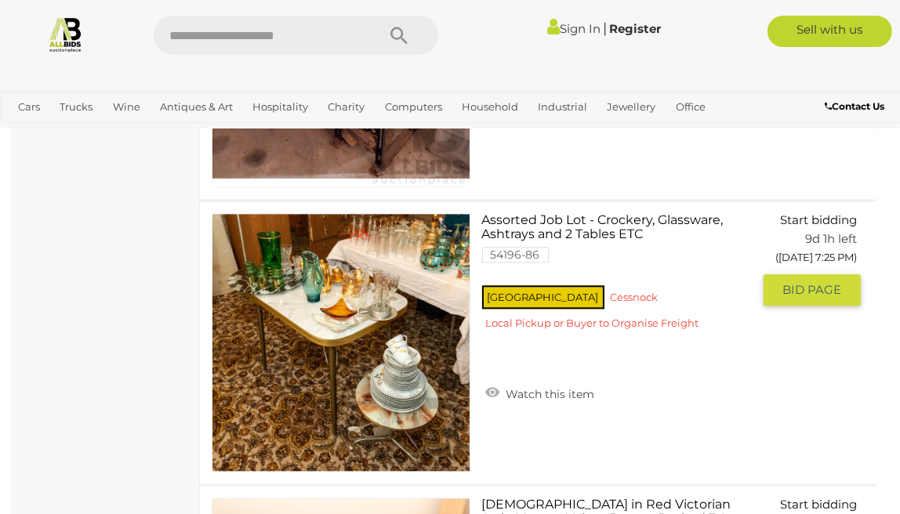
click at [360, 383] on img at bounding box center [340, 342] width 257 height 257
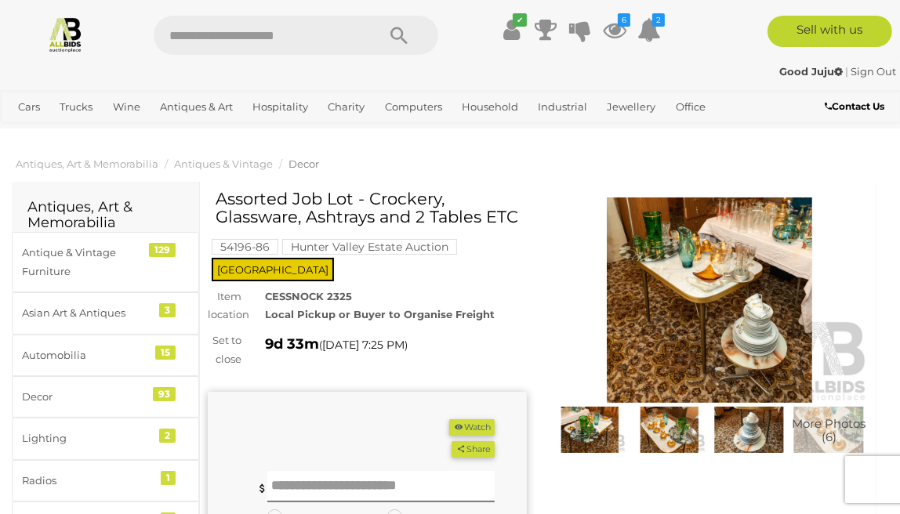
click at [704, 300] on img at bounding box center [709, 300] width 319 height 205
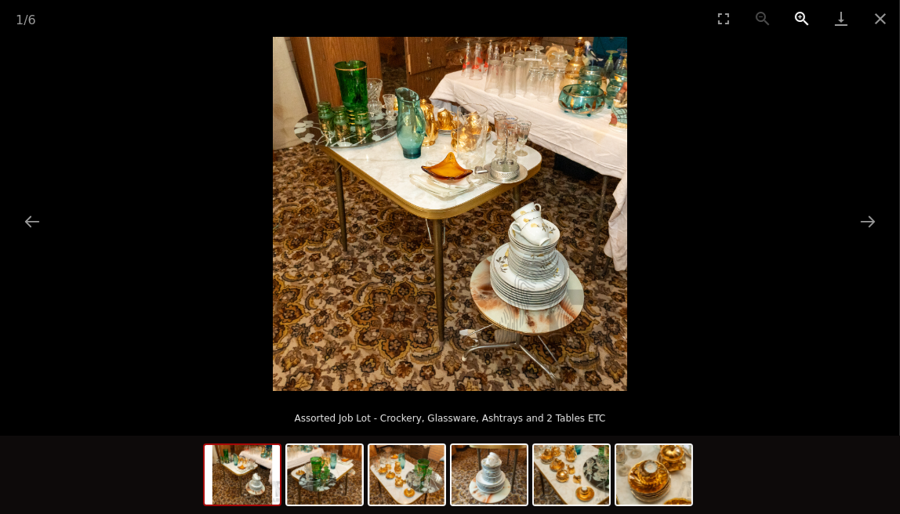
click at [804, 13] on button "Zoom in" at bounding box center [802, 18] width 39 height 37
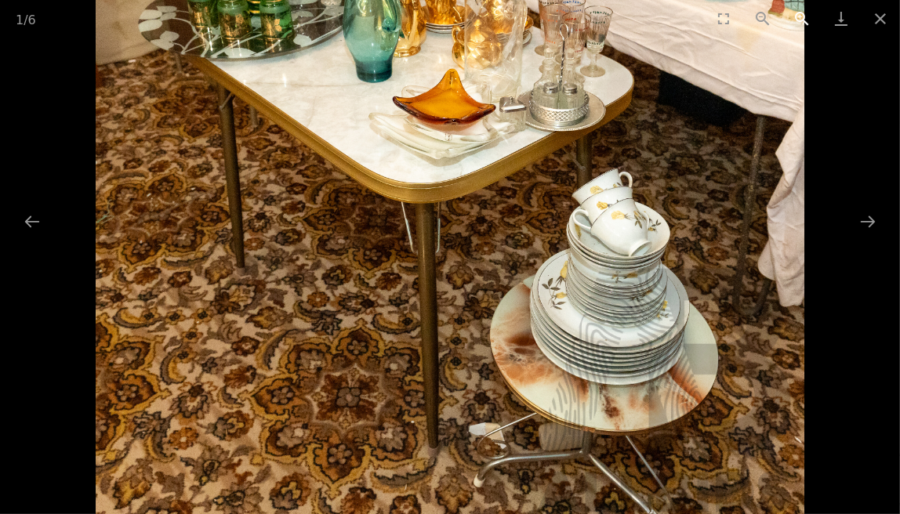
click at [804, 13] on button "Zoom in" at bounding box center [802, 18] width 39 height 37
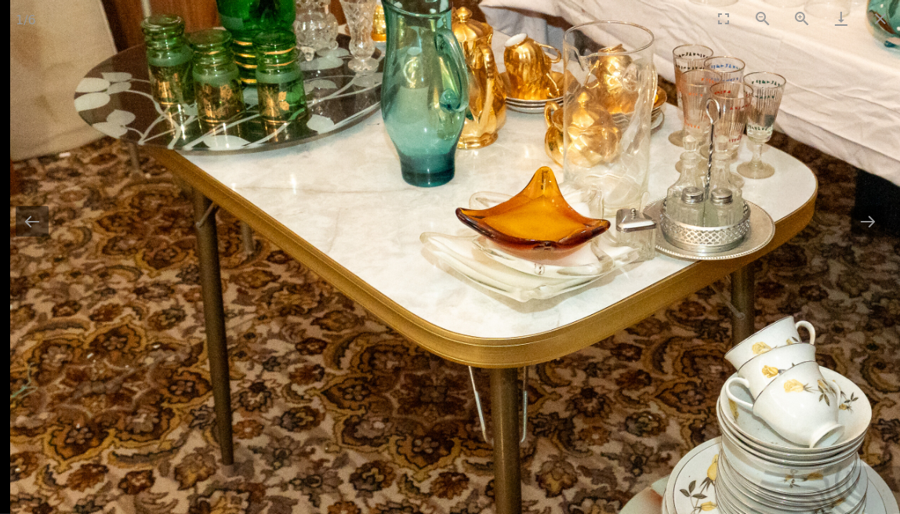
drag, startPoint x: 606, startPoint y: 350, endPoint x: 750, endPoint y: 528, distance: 228.6
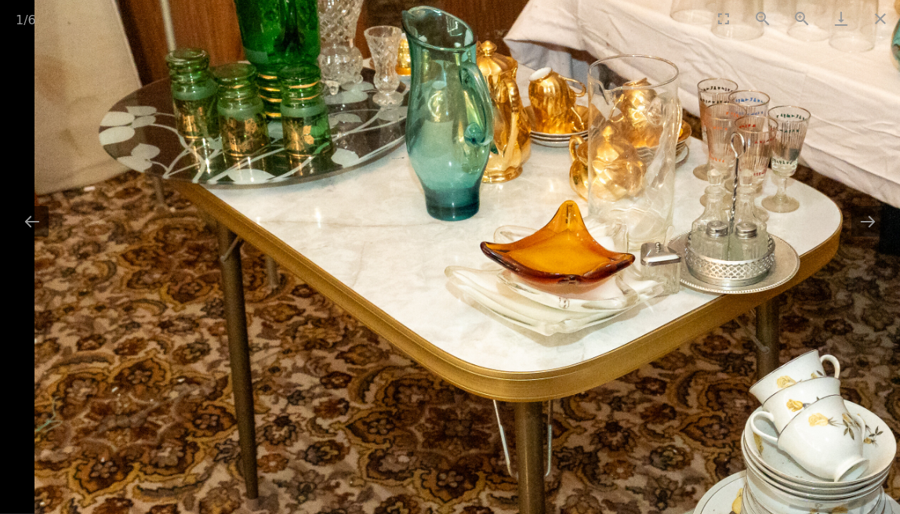
drag, startPoint x: 583, startPoint y: 268, endPoint x: 795, endPoint y: 295, distance: 213.4
click at [795, 295] on img at bounding box center [565, 385] width 1063 height 1063
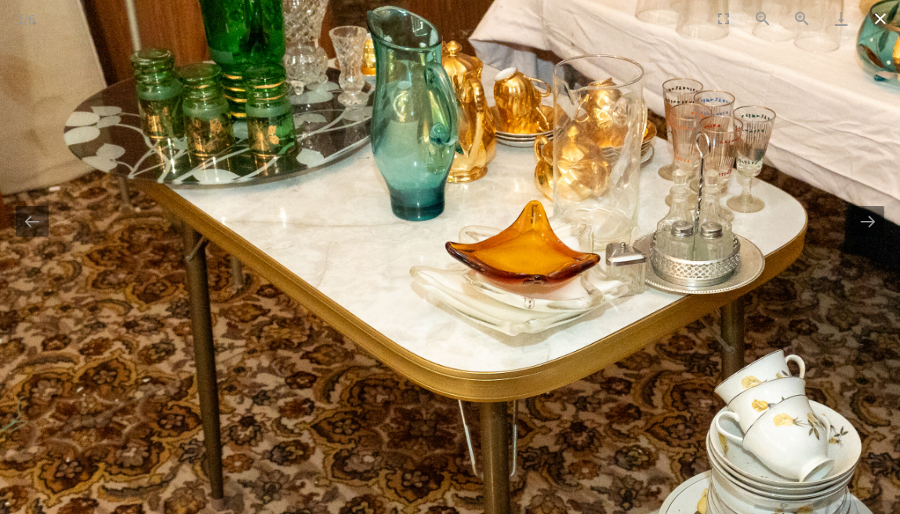
click at [884, 25] on button "Close gallery" at bounding box center [880, 18] width 39 height 37
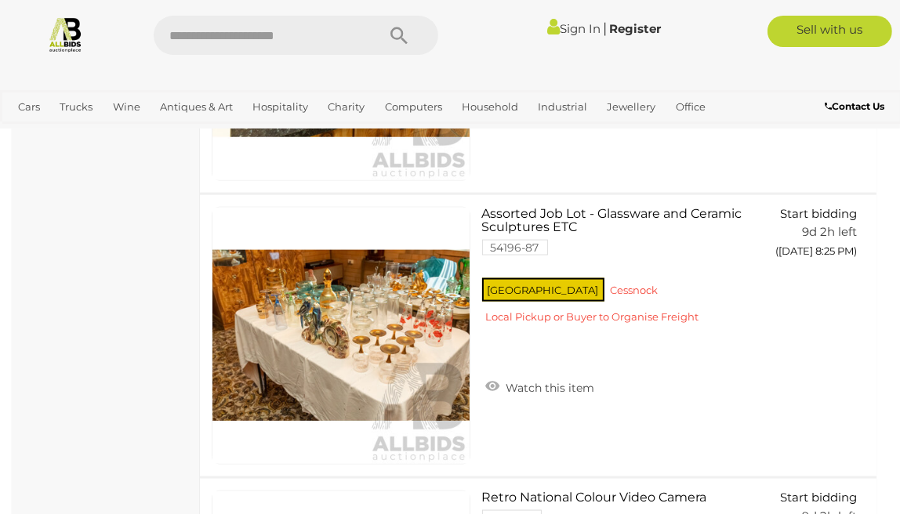
scroll to position [11549, 0]
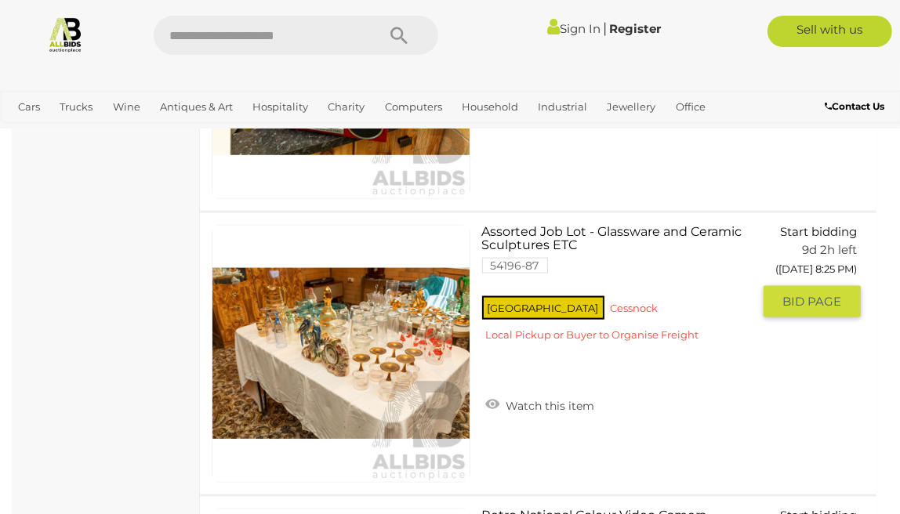
click at [296, 376] on img at bounding box center [340, 354] width 257 height 257
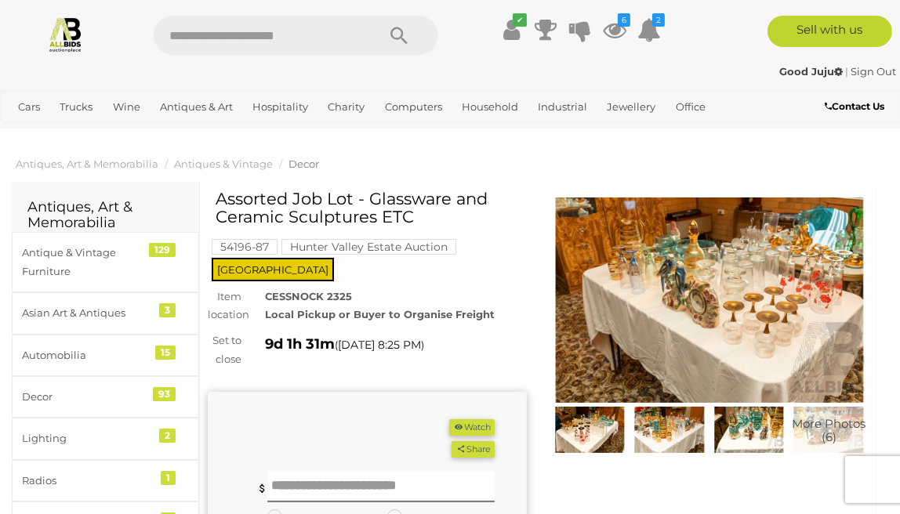
click at [710, 304] on img at bounding box center [709, 300] width 319 height 205
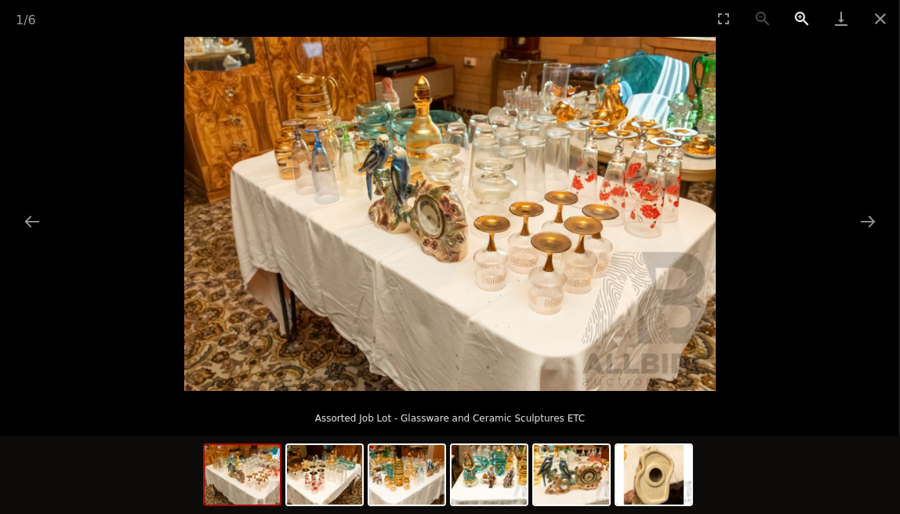
click at [797, 15] on button "Zoom in" at bounding box center [802, 18] width 39 height 37
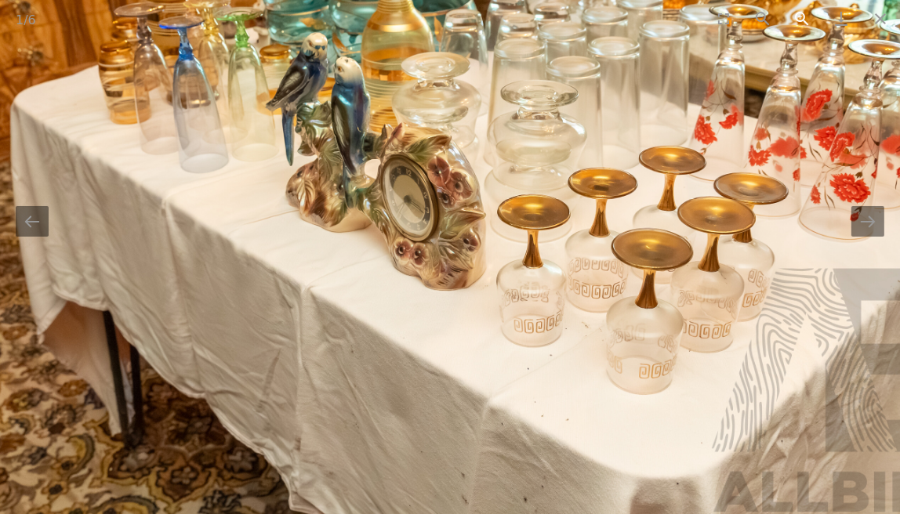
click at [797, 15] on button "Zoom in" at bounding box center [802, 18] width 39 height 37
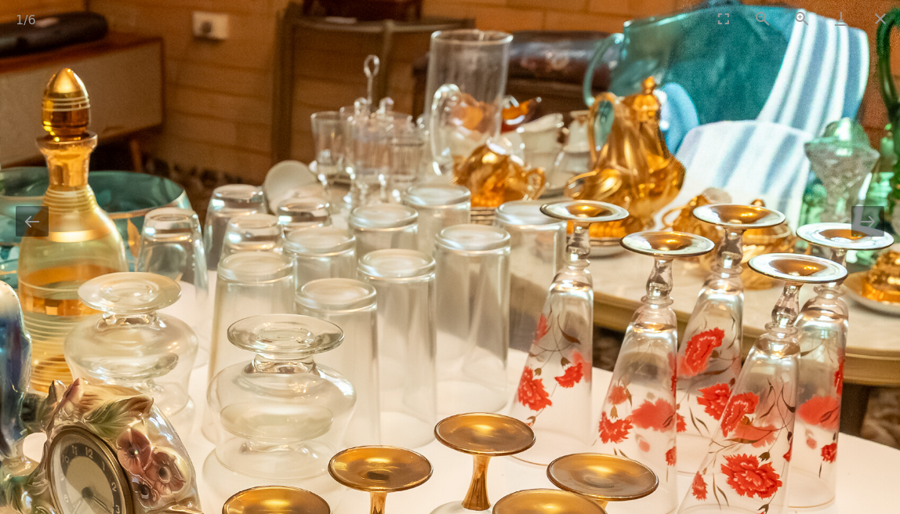
drag, startPoint x: 344, startPoint y: 206, endPoint x: 43, endPoint y: 518, distance: 433.6
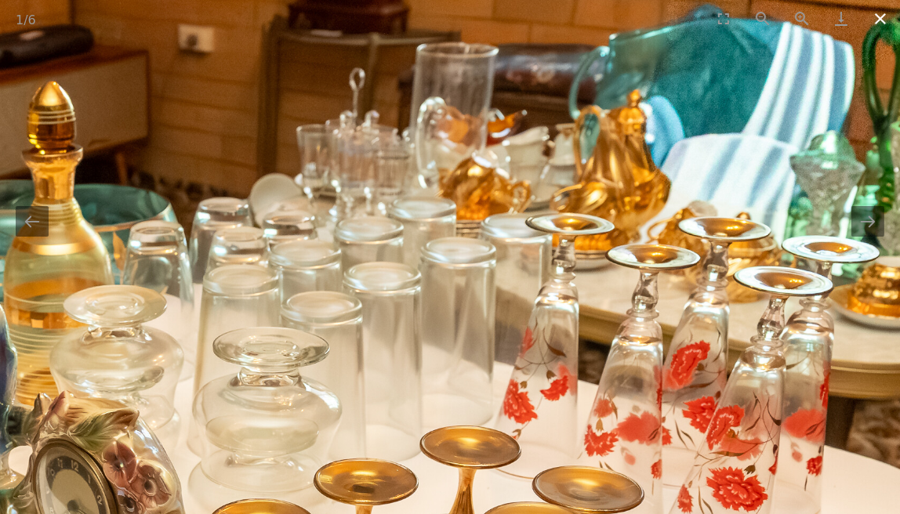
click at [883, 19] on button "Close gallery" at bounding box center [880, 18] width 39 height 37
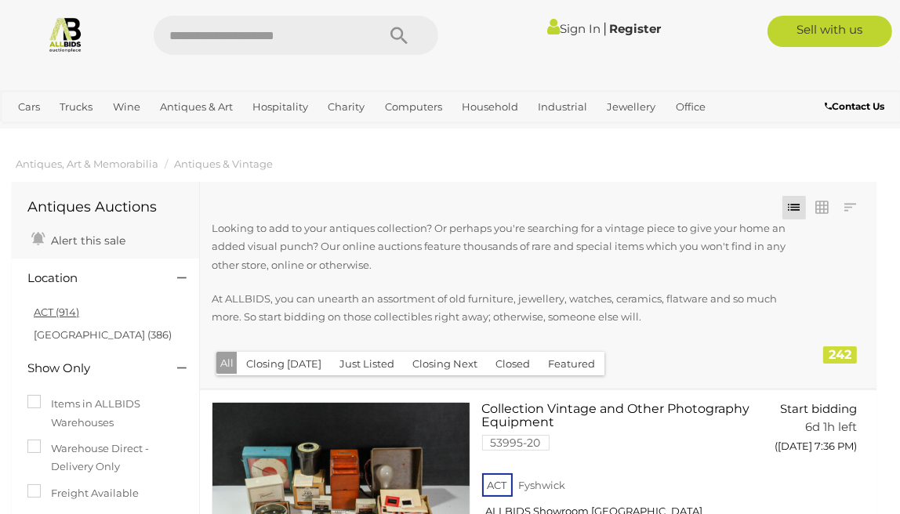
click at [49, 307] on link "ACT (914)" at bounding box center [56, 312] width 45 height 13
